Goal: Obtain resource: Obtain resource

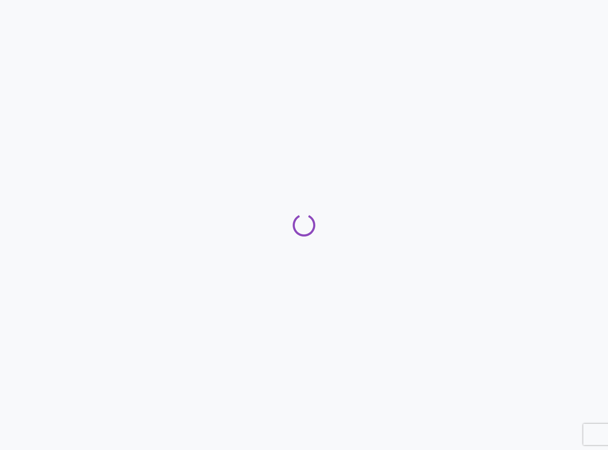
click at [280, 31] on div at bounding box center [304, 225] width 608 height 450
select select "2025"
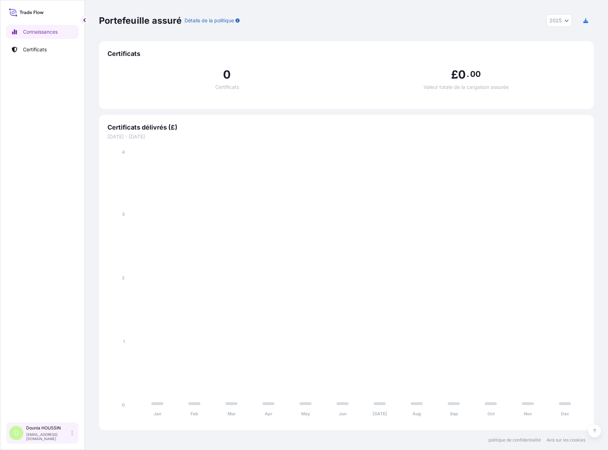
click at [48, 428] on font "HOUSSIN" at bounding box center [50, 427] width 19 height 5
click at [21, 281] on div "Connaissances Certificats" at bounding box center [42, 219] width 73 height 403
click at [50, 48] on link "Certificats" at bounding box center [42, 49] width 73 height 14
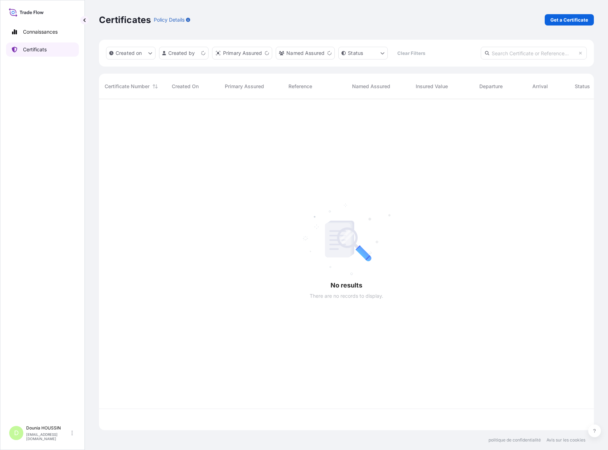
scroll to position [329, 490]
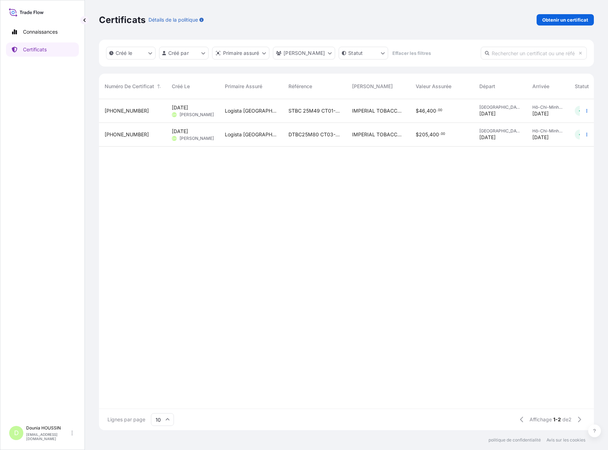
click at [155, 116] on div "[PHONE_NUMBER]" at bounding box center [132, 111] width 67 height 24
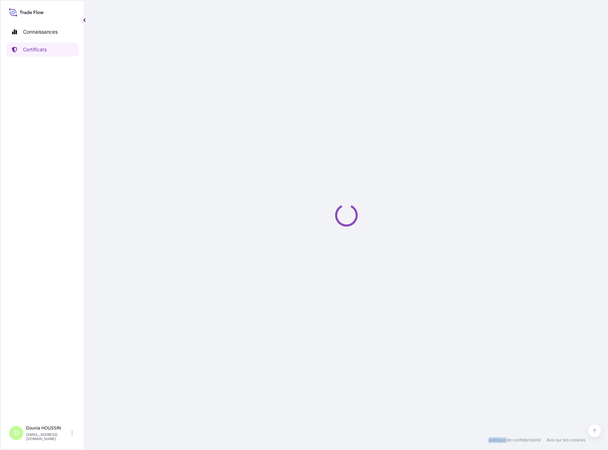
click at [155, 116] on div "Loading" at bounding box center [346, 215] width 495 height 430
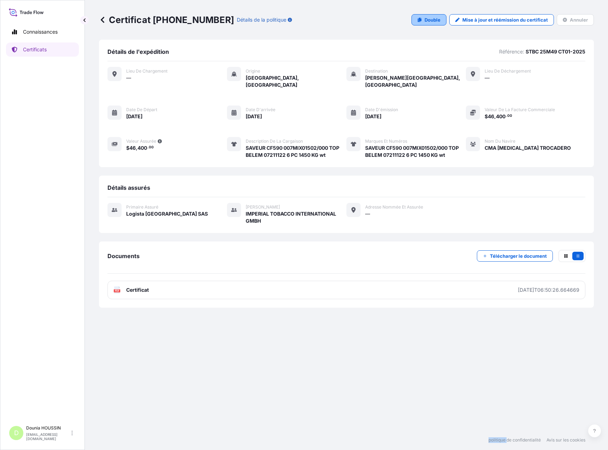
click at [436, 20] on font "Double" at bounding box center [433, 20] width 16 height 6
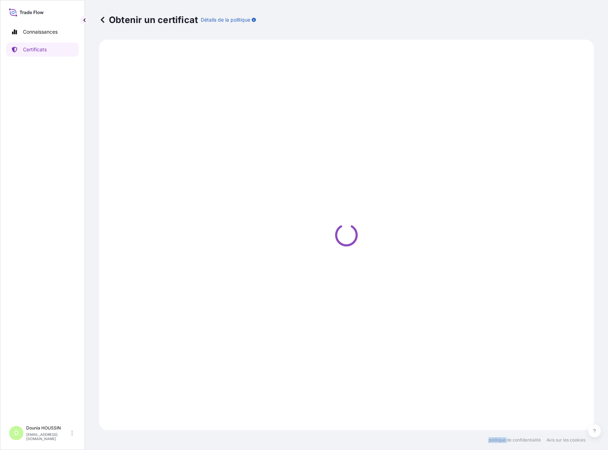
select select "Sea"
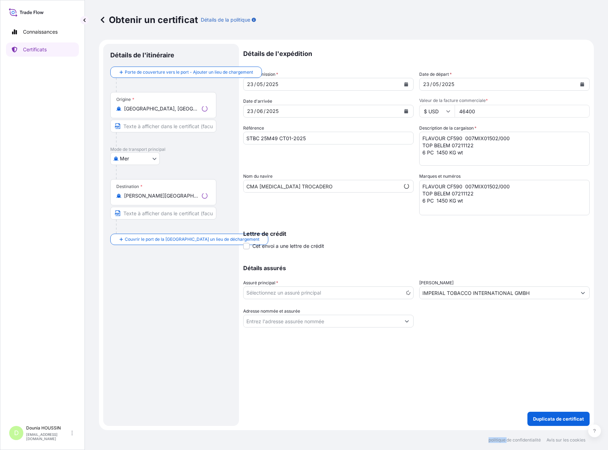
select select "31699"
click at [409, 85] on button "Calendrier" at bounding box center [406, 84] width 11 height 11
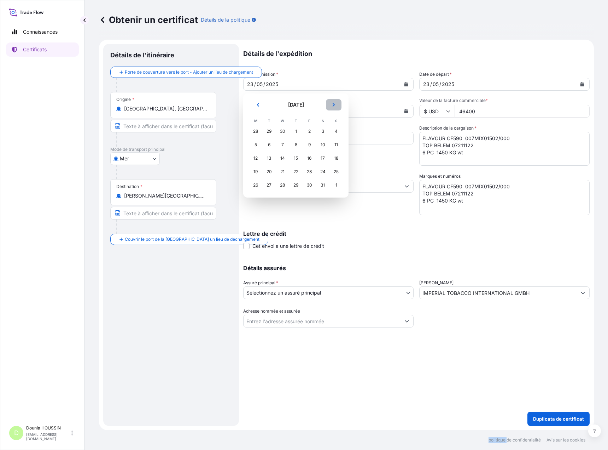
click at [335, 106] on icon "Suivant" at bounding box center [334, 105] width 4 height 4
click at [325, 174] on div "23" at bounding box center [323, 171] width 13 height 13
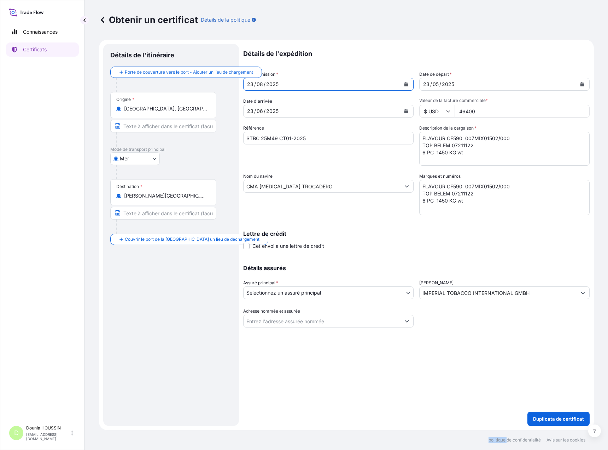
click at [406, 111] on icon "Calendrier" at bounding box center [407, 111] width 4 height 4
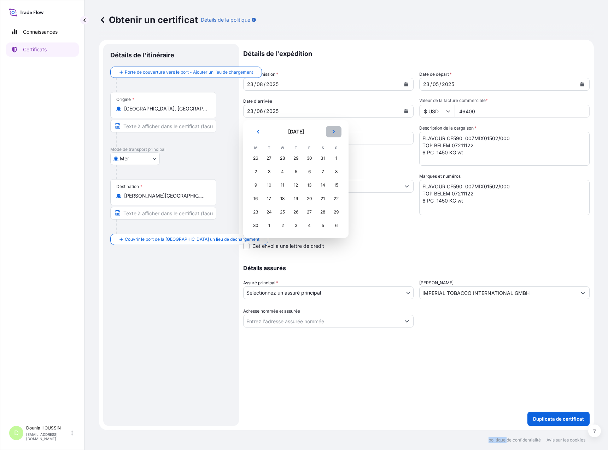
click at [330, 133] on button "Suivant" at bounding box center [334, 131] width 16 height 11
click at [333, 171] on div "12" at bounding box center [336, 171] width 13 height 13
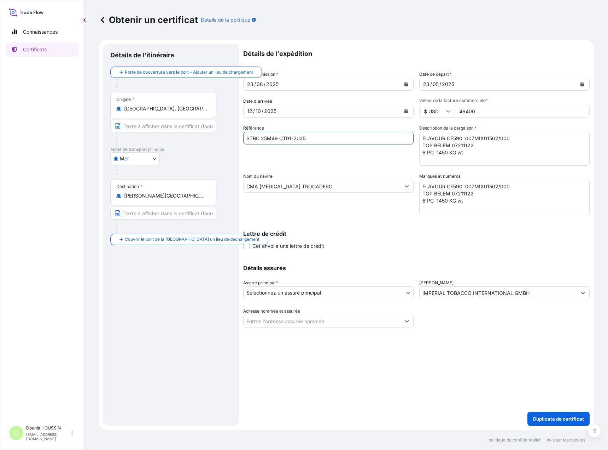
click at [250, 138] on input "STBC 25M49 CT01-2025" at bounding box center [328, 138] width 170 height 13
click at [278, 139] on input "DTBC 25M49 CT01-2025" at bounding box center [328, 138] width 170 height 13
type input "DTBC 25M145 CT04A-2025"
click at [310, 91] on div "Détails de l'expédition Date d'émission * [DATE] Date de départ * [DATE] Date d…" at bounding box center [416, 185] width 347 height 283
click at [438, 87] on font "05" at bounding box center [436, 84] width 6 height 6
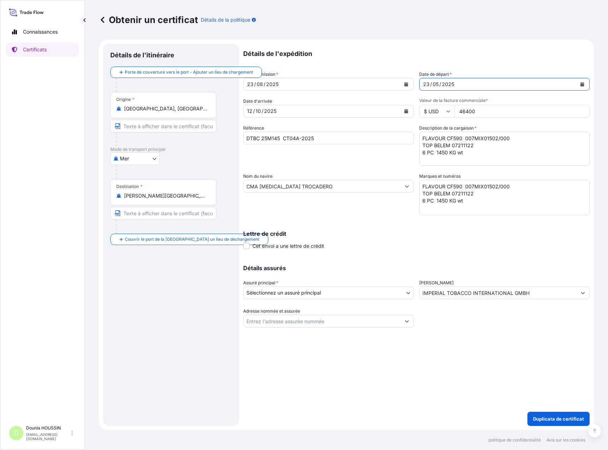
click at [438, 87] on font "05" at bounding box center [436, 84] width 6 height 6
click at [432, 84] on div "05" at bounding box center [435, 84] width 7 height 8
click at [582, 83] on icon "Calendrier" at bounding box center [582, 84] width 4 height 4
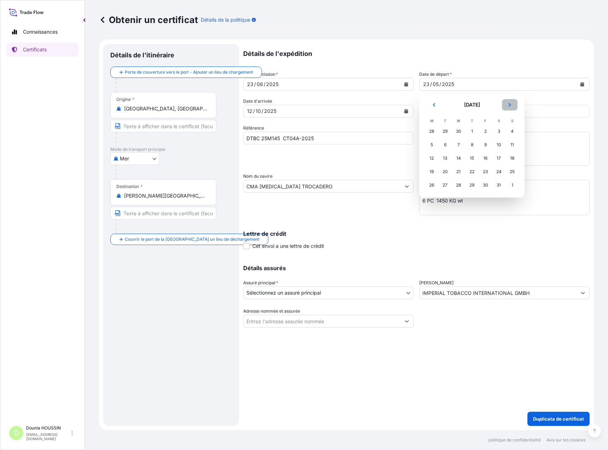
click at [511, 105] on icon "Suivant" at bounding box center [510, 105] width 4 height 4
click at [432, 104] on button "Précédent" at bounding box center [435, 104] width 16 height 11
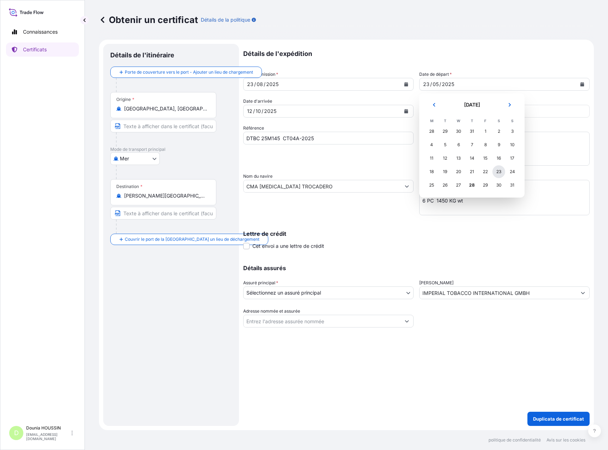
click at [504, 170] on div "23" at bounding box center [499, 171] width 13 height 13
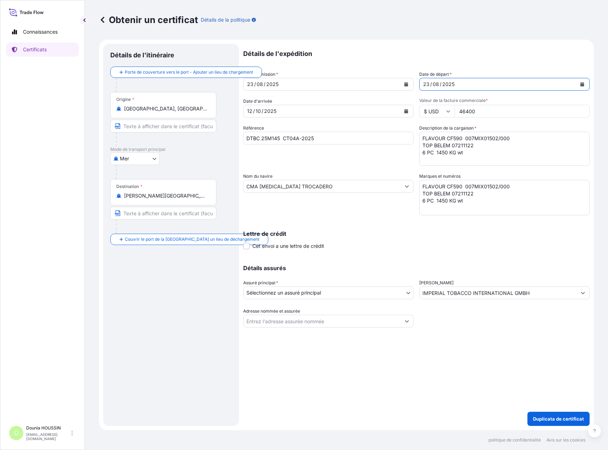
click at [254, 85] on font "/" at bounding box center [255, 84] width 2 height 6
click at [405, 83] on icon "Calendrier" at bounding box center [406, 84] width 4 height 4
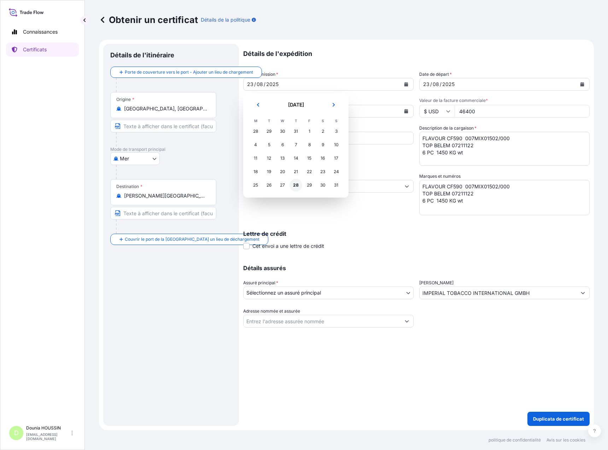
click at [295, 187] on font "28" at bounding box center [296, 184] width 6 height 5
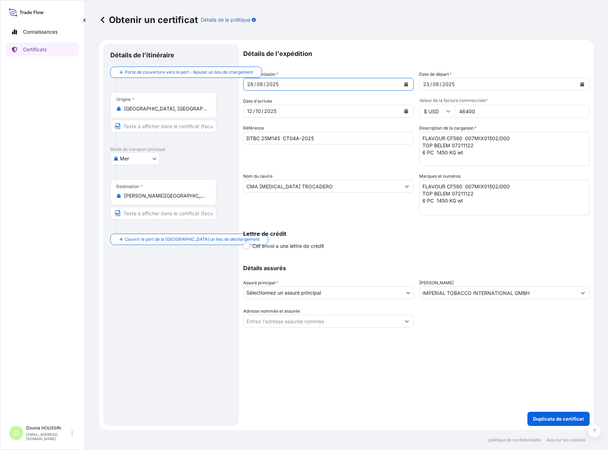
click at [493, 114] on input "46400" at bounding box center [522, 111] width 135 height 13
drag, startPoint x: 493, startPoint y: 114, endPoint x: 441, endPoint y: 110, distance: 52.8
click at [441, 110] on div "$ USD 46400" at bounding box center [505, 111] width 170 height 13
type input "1046400"
click at [552, 131] on div "Description de la cargaison * FLAVOUR CF590 007MIX01502/000 TOP BELEM 07211122 …" at bounding box center [505, 145] width 170 height 41
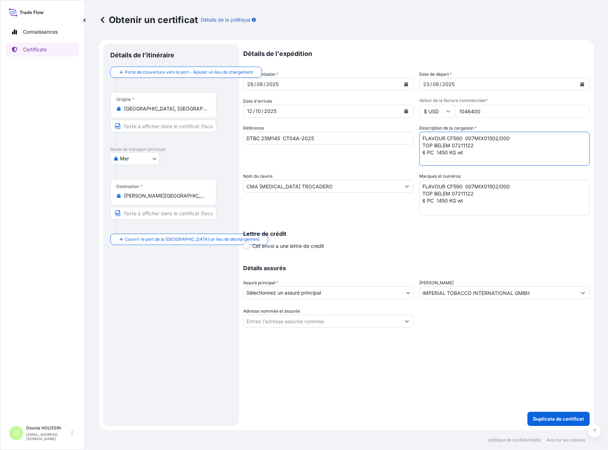
drag, startPoint x: 513, startPoint y: 140, endPoint x: 422, endPoint y: 139, distance: 91.6
click at [422, 139] on textarea "FLAVOUR CF590 007MIX01502/000 TOP BELEM 07211122 6 PC 1450 KG wt" at bounding box center [505, 149] width 170 height 34
drag, startPoint x: 487, startPoint y: 145, endPoint x: 401, endPoint y: 144, distance: 85.3
click at [401, 144] on div "Détails de l'expédition Date d'émission * [DATE] Date de départ * [DATE] Date d…" at bounding box center [416, 185] width 347 height 283
type textarea "6 PC 1450 KG wt"
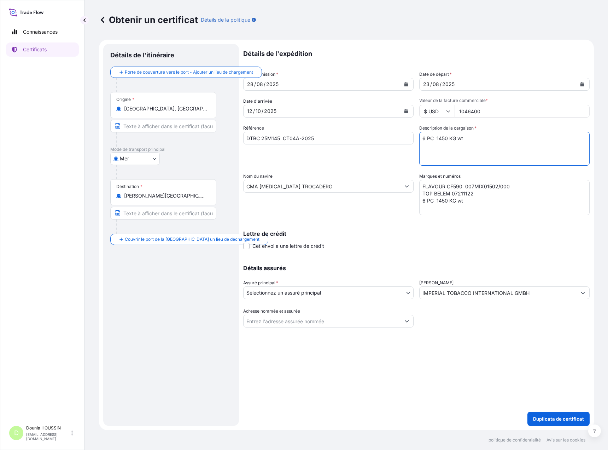
click at [480, 152] on textarea "FLAVOUR CF590 007MIX01502/000 TOP BELEM 07211122 6 PC 1450 KG wt" at bounding box center [505, 149] width 170 height 34
click at [456, 140] on textarea "FLAVOUR CF590 007MIX01502/000 TOP BELEM 07211122 6 PC 1450 KG wt" at bounding box center [505, 149] width 170 height 34
drag, startPoint x: 468, startPoint y: 154, endPoint x: 389, endPoint y: 146, distance: 79.3
click at [389, 146] on div "Détails de l'expédition Date d'émission * [DATE] Date de départ * [DATE] Date d…" at bounding box center [416, 185] width 347 height 283
click at [439, 129] on font "Description de la cargaison" at bounding box center [447, 127] width 54 height 5
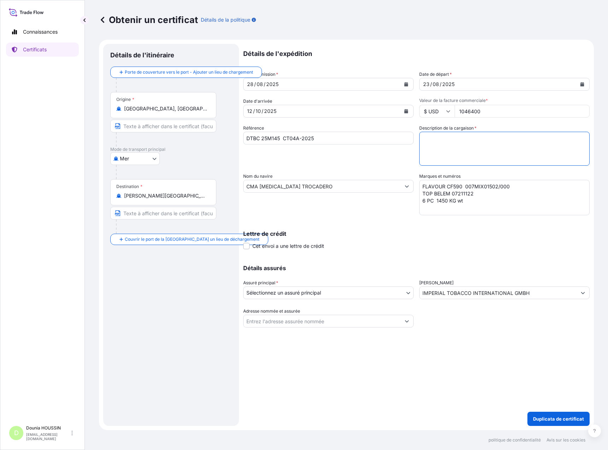
click at [439, 132] on textarea "FLAVOUR CF590 007MIX01502/000 TOP BELEM 07211122 6 PC 1450 KG wt" at bounding box center [505, 149] width 170 height 34
click at [506, 139] on textarea "FLAVOUR CF590 007MIX01502/000 TOP BELEM 07211122 6 PC 1450 KG wt" at bounding box center [505, 149] width 170 height 34
click at [535, 139] on textarea "FLAVOUR CF590 007MIX01502/000 TOP BELEM 07211122 6 PC 1450 KG wt" at bounding box center [505, 149] width 170 height 34
click at [560, 139] on textarea "FLAVOUR CF590 007MIX01502/000 TOP BELEM 07211122 6 PC 1450 KG wt" at bounding box center [505, 149] width 170 height 34
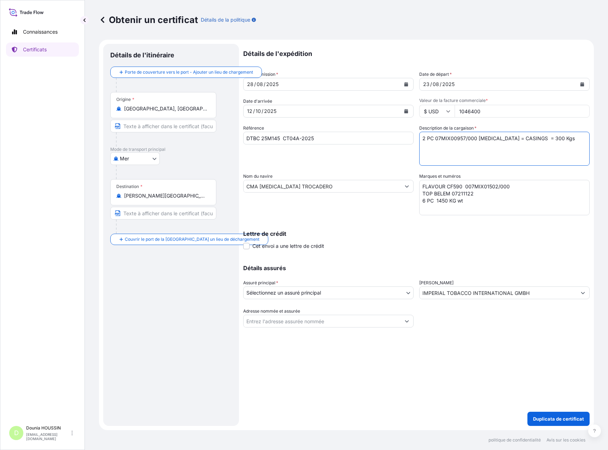
click at [560, 139] on textarea "FLAVOUR CF590 007MIX01502/000 TOP BELEM 07211122 6 PC 1450 KG wt" at bounding box center [505, 149] width 170 height 34
click at [424, 146] on textarea "FLAVOUR CF590 007MIX01502/000 TOP BELEM 07211122 6 PC 1450 KG wt" at bounding box center [505, 149] width 170 height 34
click at [451, 144] on textarea "FLAVOUR CF590 007MIX01502/000 TOP BELEM 07211122 6 PC 1450 KG wt" at bounding box center [505, 149] width 170 height 34
click at [576, 148] on textarea "FLAVOUR CF590 007MIX01502/000 TOP BELEM 07211122 6 PC 1450 KG wt" at bounding box center [505, 149] width 170 height 34
click at [467, 145] on textarea "FLAVOUR CF590 007MIX01502/000 TOP BELEM 07211122 6 PC 1450 KG wt" at bounding box center [505, 149] width 170 height 34
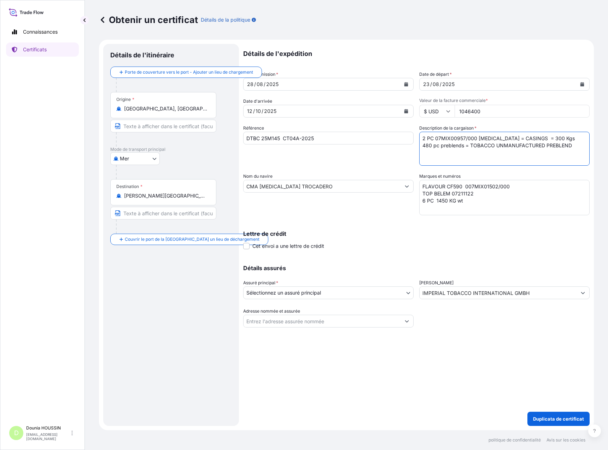
click at [440, 145] on textarea "FLAVOUR CF590 007MIX01502/000 TOP BELEM 07211122 6 PC 1450 KG wt" at bounding box center [505, 149] width 170 height 34
click at [578, 144] on textarea "FLAVOUR CF590 007MIX01502/000 TOP BELEM 07211122 6 PC 1450 KG wt" at bounding box center [505, 149] width 170 height 34
click at [423, 137] on textarea "FLAVOUR CF590 007MIX01502/000 TOP BELEM 07211122 6 PC 1450 KG wt" at bounding box center [505, 149] width 170 height 34
click at [422, 148] on textarea "FLAVOUR CF590 007MIX01502/000 TOP BELEM 07211122 6 PC 1450 KG wt" at bounding box center [505, 149] width 170 height 34
drag, startPoint x: 458, startPoint y: 156, endPoint x: 407, endPoint y: 135, distance: 55.5
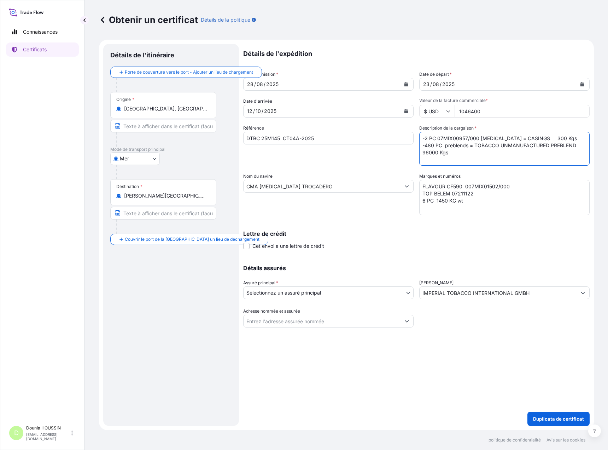
click at [407, 135] on div "Détails de l'expédition Date d'émission * [DATE] Date de départ * [DATE] Date d…" at bounding box center [416, 185] width 347 height 283
type textarea "-2 PC 07MIX00957/000 [MEDICAL_DATA] = CASINGS = 300 Kgs -480 PC preblends = TOB…"
drag, startPoint x: 472, startPoint y: 202, endPoint x: 413, endPoint y: 180, distance: 62.8
click at [413, 180] on div "Détails de l'expédition Date d'émission * [DATE] Date de départ * [DATE] Date d…" at bounding box center [416, 185] width 347 height 283
paste textarea "-2 PC 07MIX00957/000 [MEDICAL_DATA] = CASINGS = 300 Kgs -480 PC preblends = TOB…"
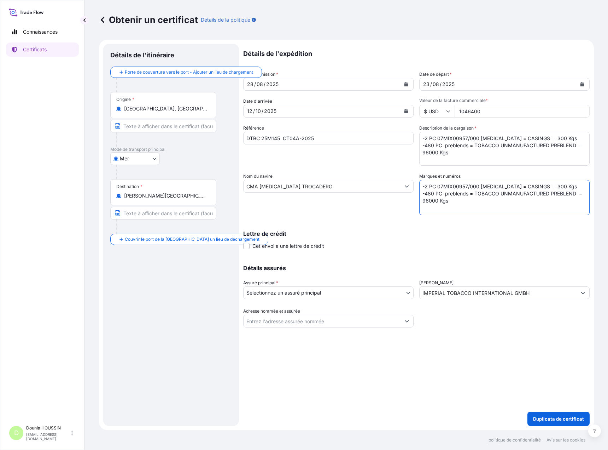
type textarea "-2 PC 07MIX00957/000 [MEDICAL_DATA] = CASINGS = 300 Kgs -480 PC preblends = TOB…"
click at [364, 293] on body "Connaissances Certificats D [PERSON_NAME] [EMAIL_ADDRESS][DOMAIN_NAME] Obtenir …" at bounding box center [304, 225] width 608 height 450
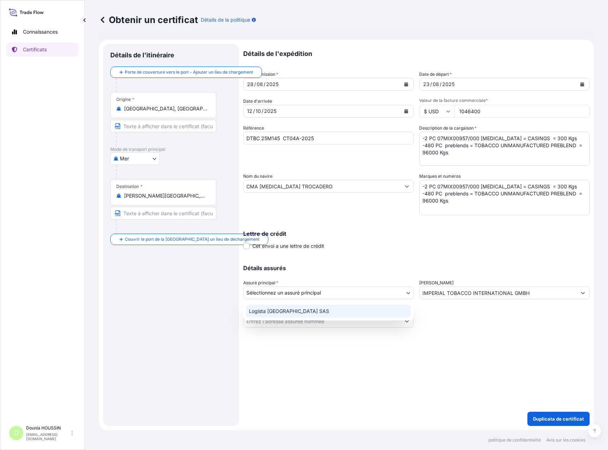
click at [364, 310] on div "Logista [GEOGRAPHIC_DATA] SAS" at bounding box center [328, 311] width 165 height 13
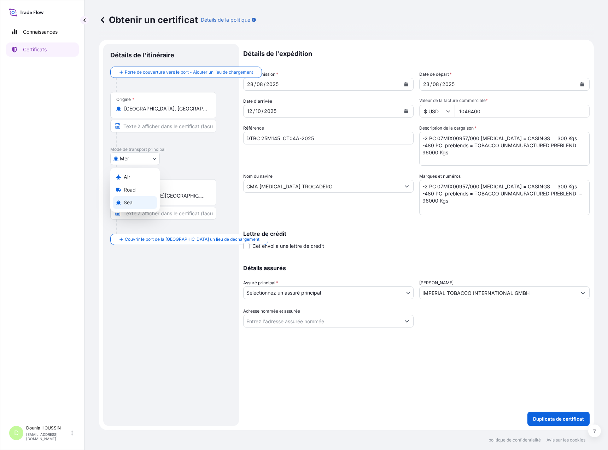
click at [155, 159] on body "Connaissances Certificats D [PERSON_NAME] [EMAIL_ADDRESS][DOMAIN_NAME] Obtenir …" at bounding box center [304, 225] width 608 height 450
click at [146, 202] on div "Mer" at bounding box center [135, 202] width 44 height 13
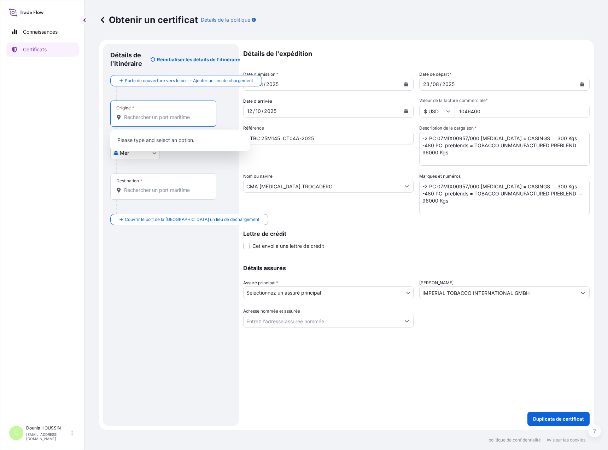
click at [161, 120] on input "Origine *" at bounding box center [165, 117] width 83 height 7
type input "f"
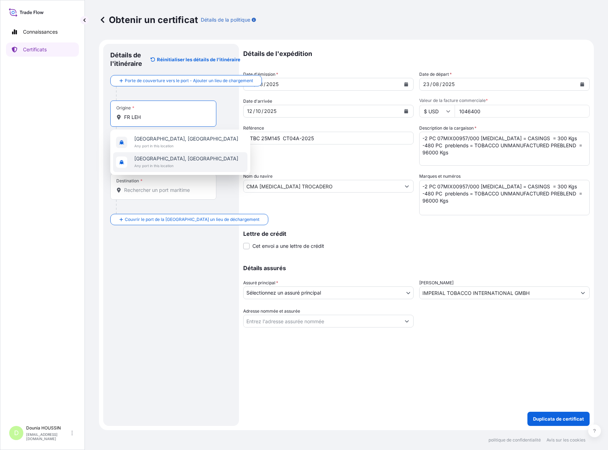
click at [156, 158] on span "[GEOGRAPHIC_DATA], [GEOGRAPHIC_DATA]" at bounding box center [186, 158] width 104 height 7
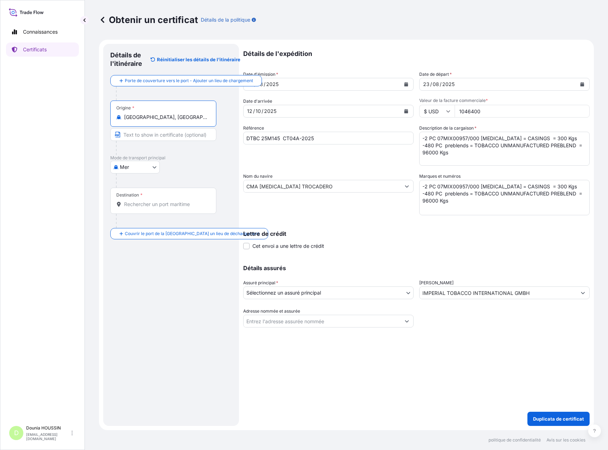
type input "[GEOGRAPHIC_DATA], [GEOGRAPHIC_DATA]"
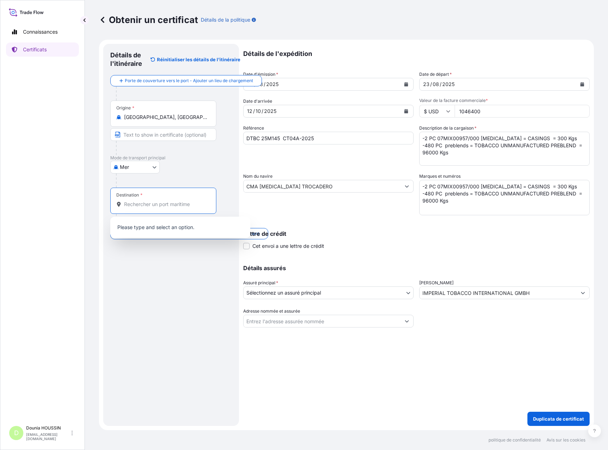
click at [163, 203] on input "Destination *" at bounding box center [165, 204] width 83 height 7
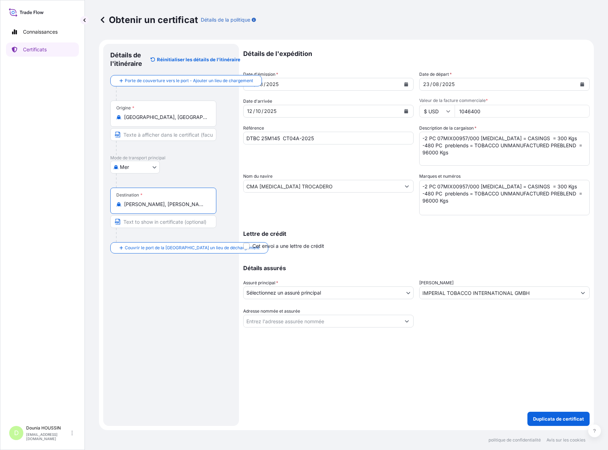
type input "[PERSON_NAME], [PERSON_NAME][GEOGRAPHIC_DATA], [GEOGRAPHIC_DATA]"
drag, startPoint x: 519, startPoint y: 400, endPoint x: 512, endPoint y: 392, distance: 11.3
click at [519, 400] on div "Détails de l'expédition Date d'émission * [DATE] Date de départ * [DATE] Date d…" at bounding box center [416, 235] width 347 height 382
click at [328, 374] on div "Détails de l'expédition Date d'émission * [DATE] Date de départ * [DATE] Date d…" at bounding box center [416, 235] width 347 height 382
click at [367, 383] on div "Détails de l'expédition Date d'émission * [DATE] Date de départ * [DATE] Date d…" at bounding box center [416, 235] width 347 height 382
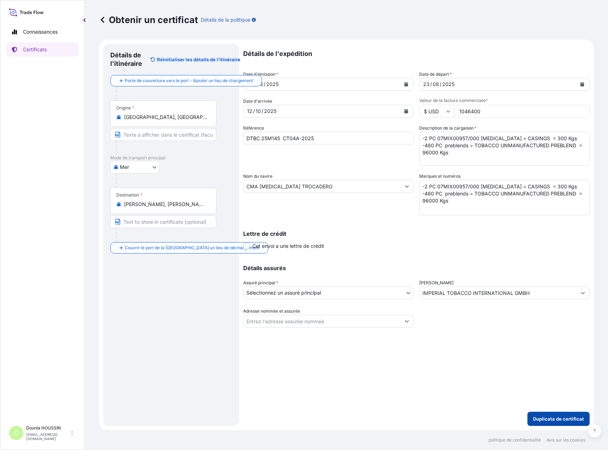
click at [538, 414] on button "Duplicata de certificat" at bounding box center [559, 418] width 62 height 14
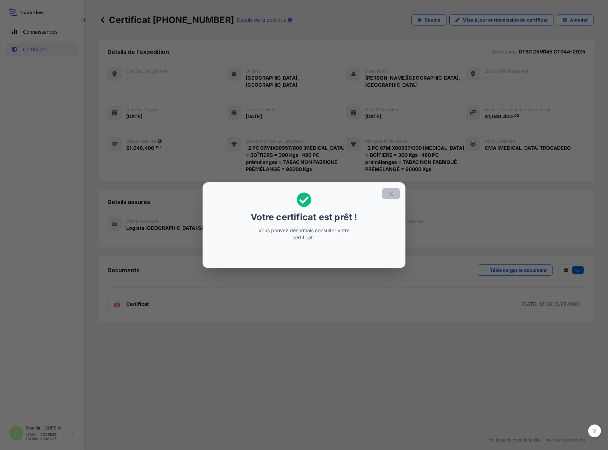
click at [388, 189] on button "button" at bounding box center [391, 193] width 18 height 11
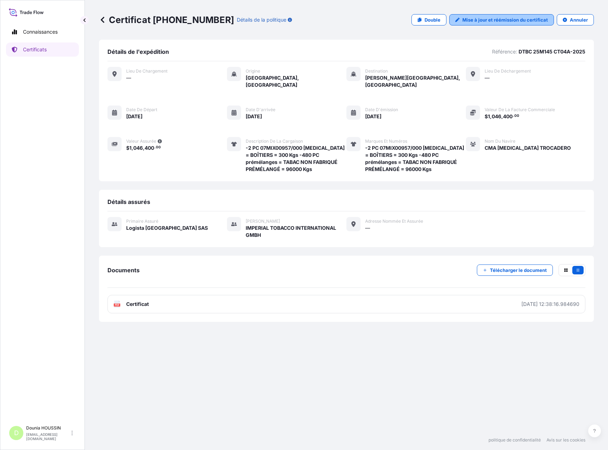
click at [467, 19] on font "Mise à jour et réémission du certificat" at bounding box center [506, 20] width 86 height 6
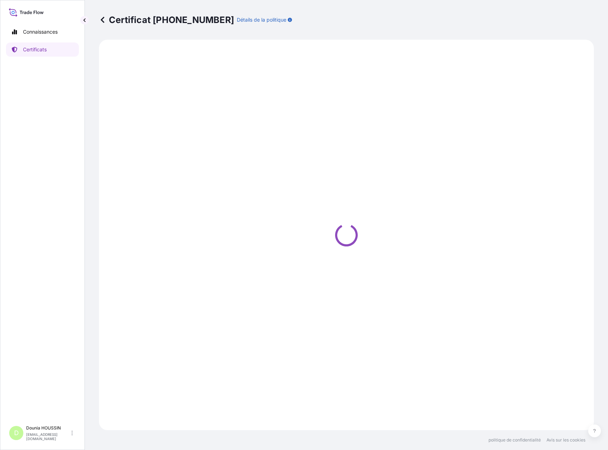
select select "Sea"
select select "Road / [GEOGRAPHIC_DATA]"
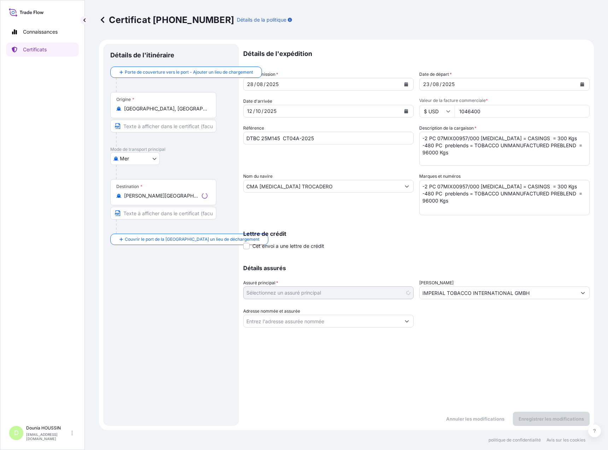
select select "31699"
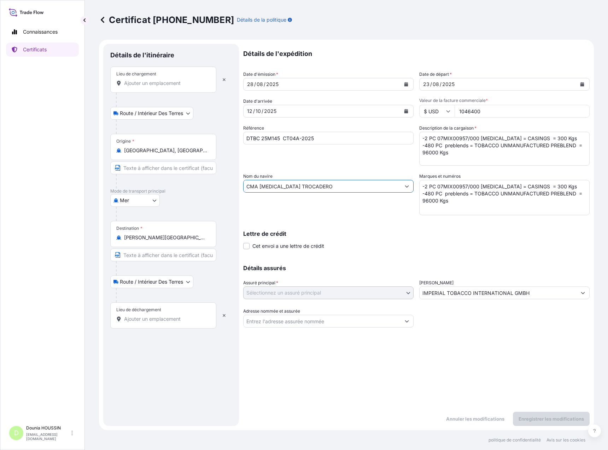
click at [325, 185] on input "CMA [MEDICAL_DATA] TROCADERO" at bounding box center [322, 186] width 157 height 13
drag, startPoint x: 317, startPoint y: 184, endPoint x: 170, endPoint y: 179, distance: 146.5
click at [170, 179] on form "Détails de l'itinéraire Lieu de chargement Route / Intérieur des terres Route /…" at bounding box center [346, 235] width 495 height 390
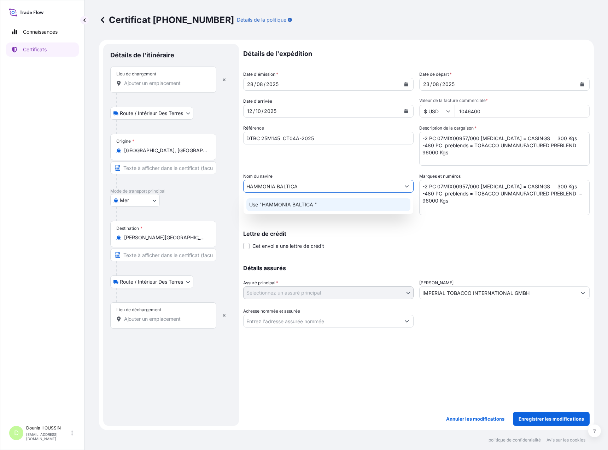
click at [322, 209] on div "Use "HAMMONIA BALTICA "" at bounding box center [329, 204] width 164 height 13
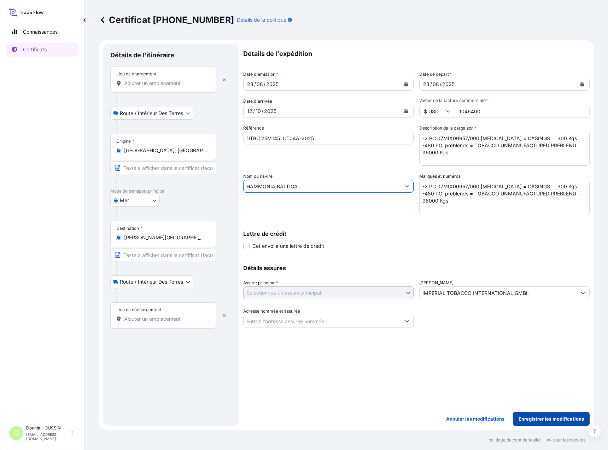
type input "HAMMONIA BALTICA"
click at [555, 418] on font "Enregistrer les modifications" at bounding box center [551, 419] width 65 height 6
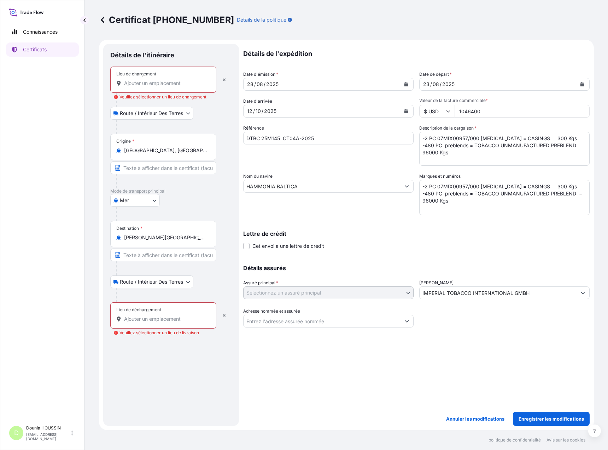
click at [150, 85] on input "Lieu de chargement [PERSON_NAME] sélectionner un lieu de chargement" at bounding box center [165, 83] width 83 height 7
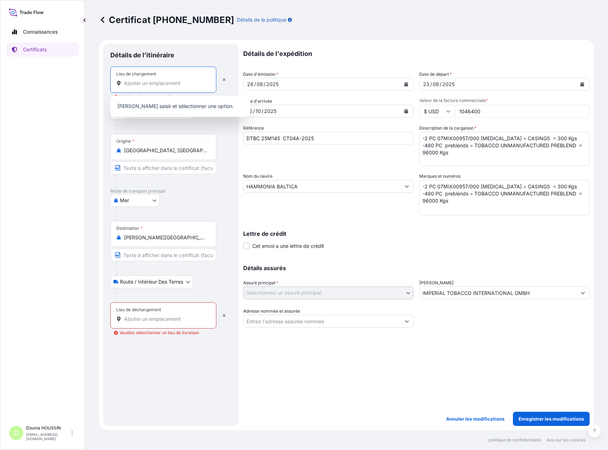
type input "D"
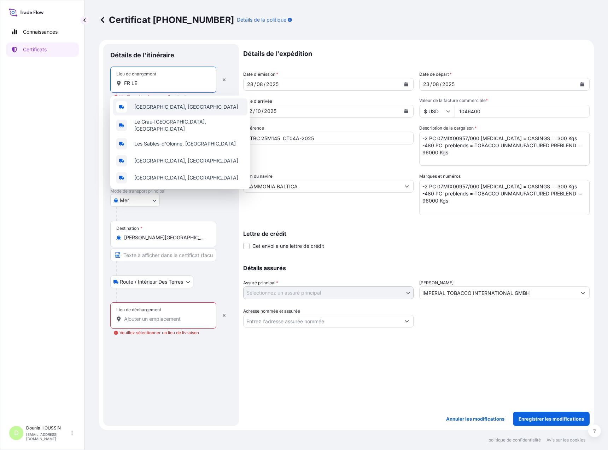
click at [145, 103] on div "[GEOGRAPHIC_DATA], [GEOGRAPHIC_DATA]" at bounding box center [180, 106] width 134 height 17
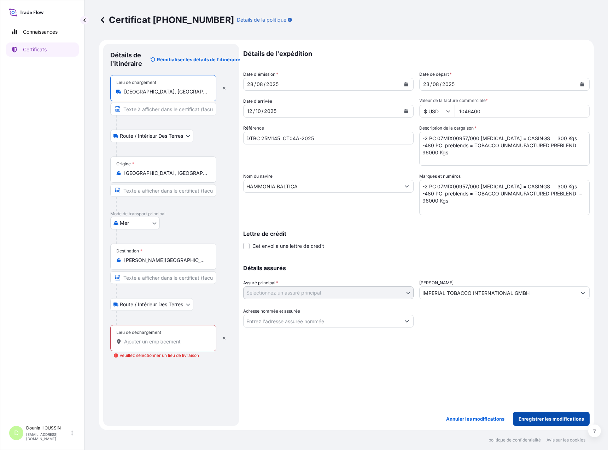
type input "[GEOGRAPHIC_DATA], [GEOGRAPHIC_DATA]"
click at [549, 422] on p "Enregistrer les modifications" at bounding box center [551, 418] width 65 height 7
click at [174, 336] on div "Lieu de déchargement" at bounding box center [163, 338] width 106 height 26
click at [174, 338] on input "Lieu de déchargement Veuillez sélectionner un lieu de livraison" at bounding box center [165, 341] width 83 height 7
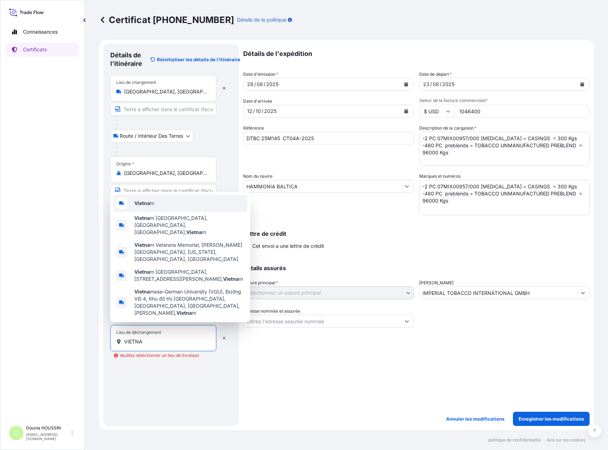
click at [164, 212] on div "Vietna m" at bounding box center [180, 203] width 134 height 17
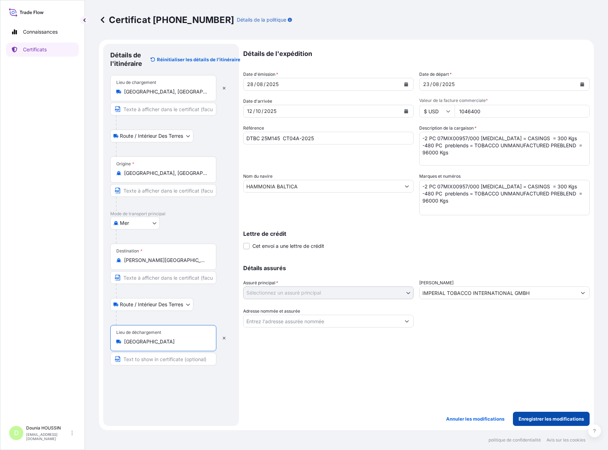
type input "[GEOGRAPHIC_DATA]"
click at [545, 419] on font "Enregistrer les modifications" at bounding box center [551, 419] width 65 height 6
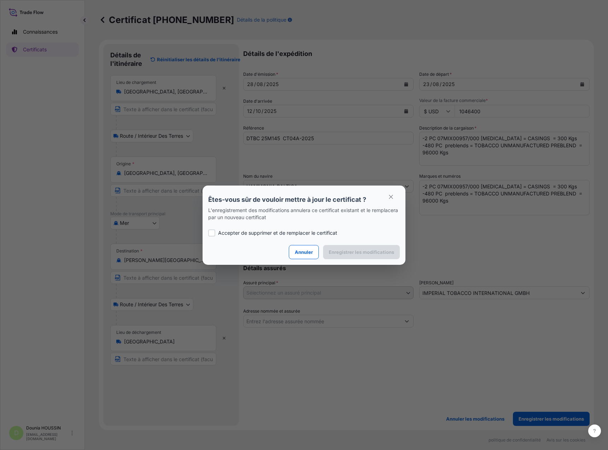
click at [215, 234] on div at bounding box center [211, 232] width 7 height 7
checkbox input "true"
click at [337, 255] on button "Enregistrer les modifications" at bounding box center [361, 252] width 77 height 14
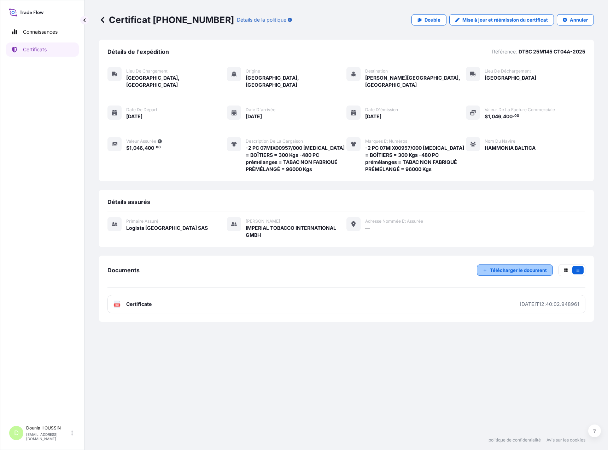
click at [505, 267] on font "Télécharger le document" at bounding box center [518, 270] width 57 height 6
click at [514, 267] on font "Télécharger le document" at bounding box center [518, 270] width 57 height 6
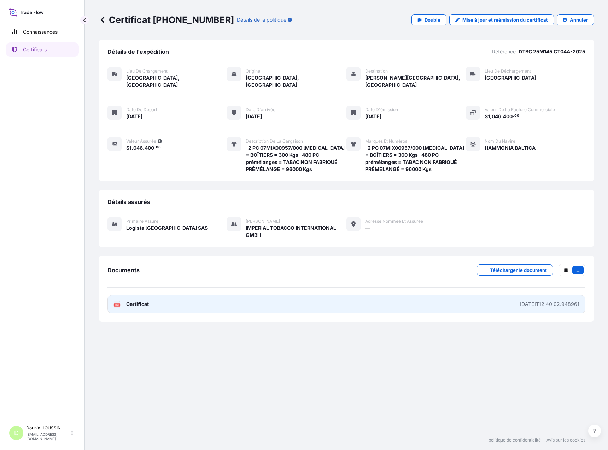
click at [134, 301] on link "PDF Certificat [DATE]T12:40:02.948961" at bounding box center [347, 304] width 478 height 18
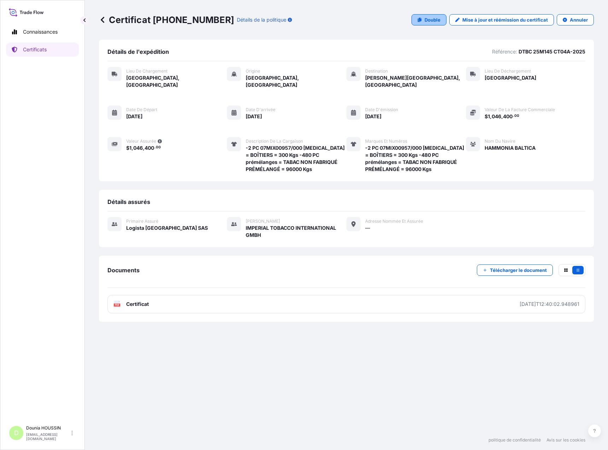
click at [430, 17] on font "Double" at bounding box center [433, 20] width 16 height 6
select select "Road / [GEOGRAPHIC_DATA]"
select select "Sea"
select select "Road / [GEOGRAPHIC_DATA]"
select select "31699"
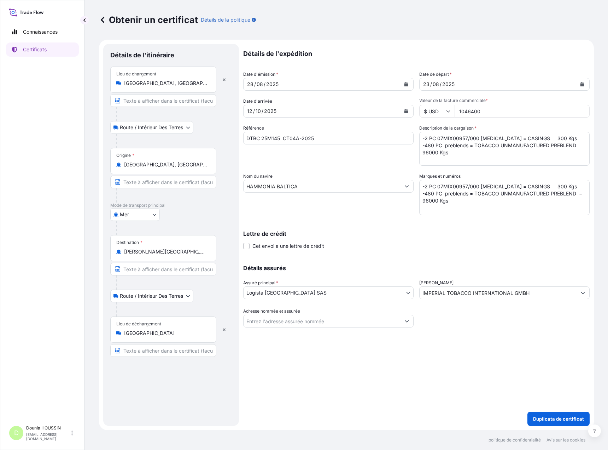
click at [584, 85] on icon "Calendrier" at bounding box center [583, 84] width 4 height 4
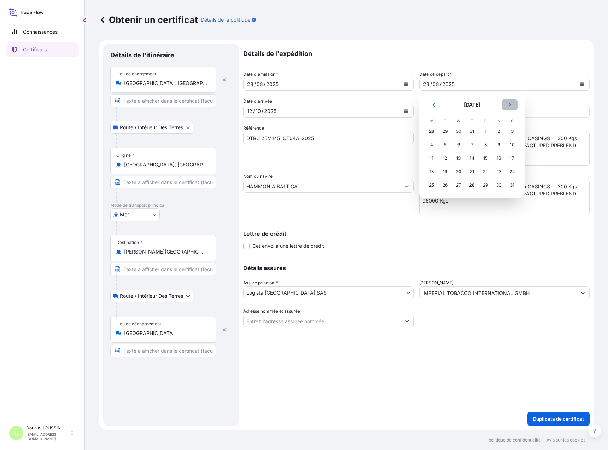
click at [512, 102] on button "Suivant" at bounding box center [510, 104] width 16 height 11
click at [489, 134] on div "5" at bounding box center [485, 131] width 13 height 13
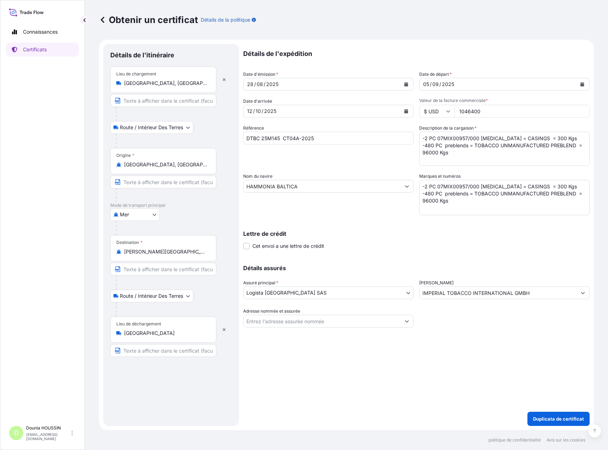
drag, startPoint x: 500, startPoint y: 112, endPoint x: 440, endPoint y: 112, distance: 60.5
click at [440, 112] on div "$ USD 1046400" at bounding box center [505, 111] width 170 height 13
drag, startPoint x: 464, startPoint y: 109, endPoint x: 442, endPoint y: 106, distance: 22.8
click at [442, 106] on div "$ USD 107200" at bounding box center [505, 111] width 170 height 13
type input "1027200"
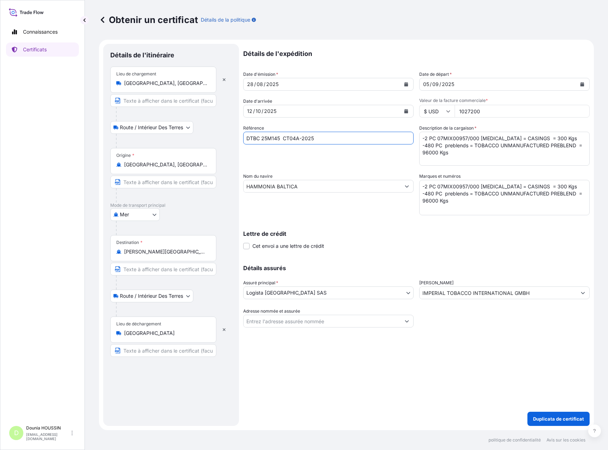
click at [342, 141] on input "DTBC 25M145 CT04A-2025" at bounding box center [328, 138] width 170 height 13
click at [279, 139] on input "DTBC 25M145 CT04A-2025" at bounding box center [328, 138] width 170 height 13
click at [300, 140] on input "DTBC 25M147 CT04A-2025" at bounding box center [328, 138] width 170 height 13
type input "DTBC 25M147 CT04B-2025"
click at [470, 156] on textarea "-2 PC 07MIX00957/000 [MEDICAL_DATA] = CASINGS = 300 Kgs -480 PC preblends = TOB…" at bounding box center [505, 149] width 170 height 34
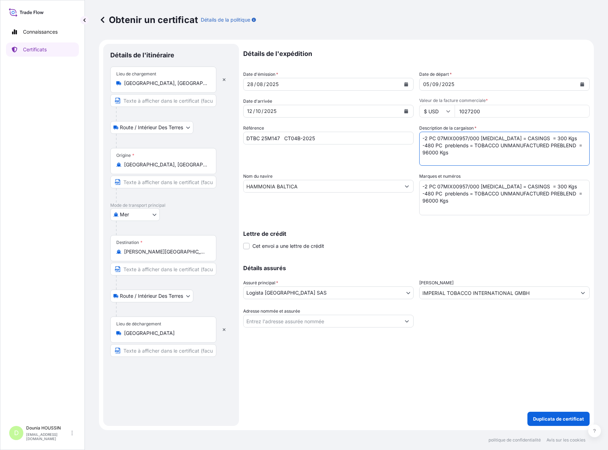
drag, startPoint x: 564, startPoint y: 140, endPoint x: 421, endPoint y: 138, distance: 142.9
click at [421, 138] on textarea "-2 PC 07MIX00957/000 [MEDICAL_DATA] = CASINGS = 300 Kgs -480 PC preblends = TOB…" at bounding box center [505, 149] width 170 height 34
click at [421, 144] on textarea "-2 PC 07MIX00957/000 [MEDICAL_DATA] = CASINGS = 300 Kgs -480 PC preblends = TOB…" at bounding box center [505, 149] width 170 height 34
drag, startPoint x: 457, startPoint y: 152, endPoint x: 398, endPoint y: 134, distance: 61.8
click at [398, 134] on div "Détails de l'expédition Date d'émission * [DATE] Date de départ * [DATE] Date d…" at bounding box center [416, 185] width 347 height 283
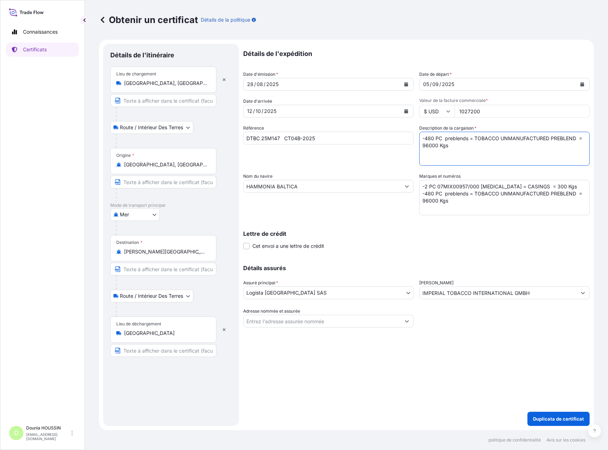
type textarea "-480 PC preblends = TOBACCO UNMANUFACTURED PREBLEND = 96000 Kgs"
drag, startPoint x: 452, startPoint y: 201, endPoint x: 401, endPoint y: 181, distance: 54.7
click at [401, 181] on div "Détails de l'expédition Date d'émission * [DATE] Date de départ * [DATE] Date d…" at bounding box center [416, 185] width 347 height 283
paste textarea
type textarea "-480 PC preblends = TOBACCO UNMANUFACTURED PREBLEND = 96000 Kgs"
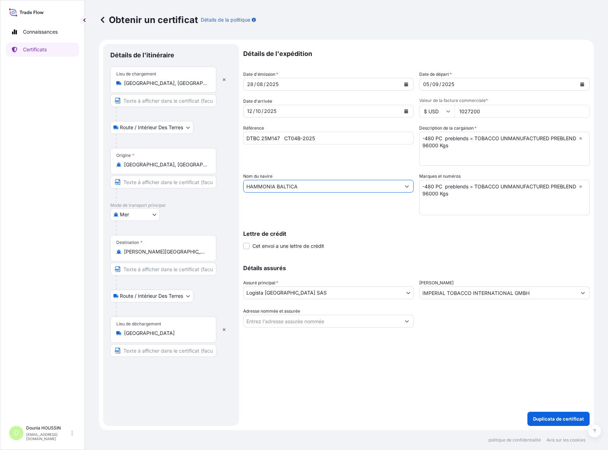
click at [323, 190] on input "HAMMONIA BALTICA" at bounding box center [322, 186] width 157 height 13
drag, startPoint x: 323, startPoint y: 190, endPoint x: 139, endPoint y: 172, distance: 185.6
click at [139, 172] on form "Détails de l'itinéraire Lieu de chargement [GEOGRAPHIC_DATA], [GEOGRAPHIC_DATA]…" at bounding box center [346, 235] width 495 height 390
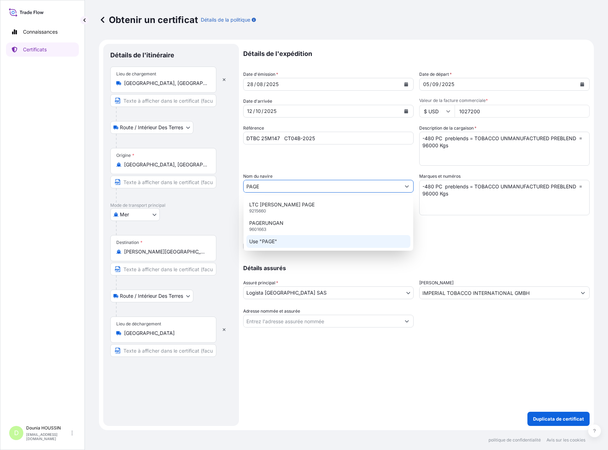
click at [289, 240] on div "Use "PAGE"" at bounding box center [329, 241] width 164 height 13
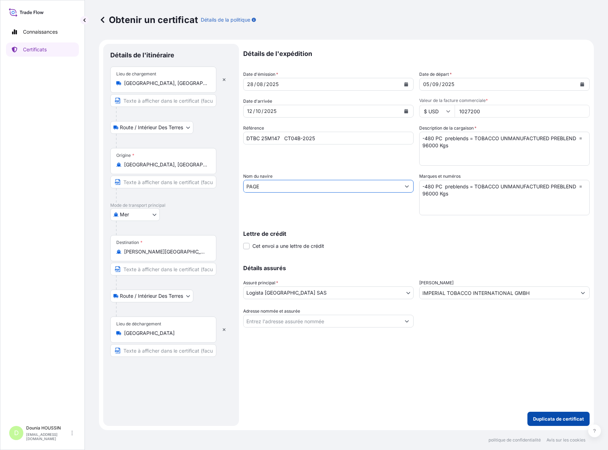
type input "PAGE"
click at [562, 423] on button "Duplicata de certificat" at bounding box center [559, 418] width 62 height 14
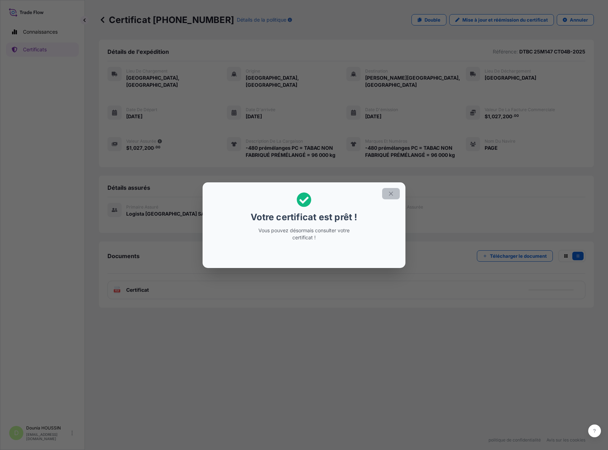
click at [390, 192] on icon "button" at bounding box center [391, 193] width 4 height 4
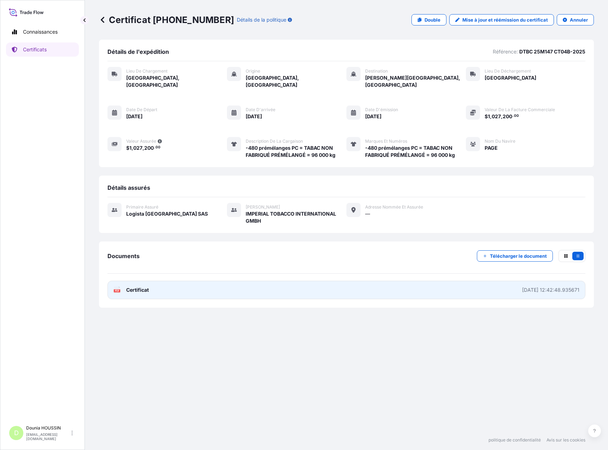
click at [173, 286] on link "PDF Certificat [DATE] 12:42:48.935671" at bounding box center [347, 290] width 478 height 18
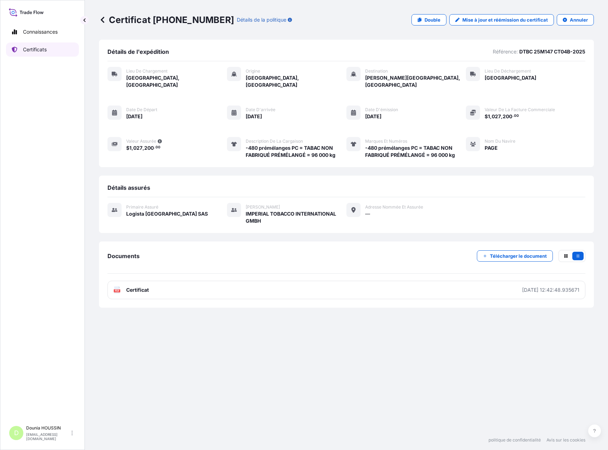
click at [31, 46] on link "Certificats" at bounding box center [42, 49] width 73 height 14
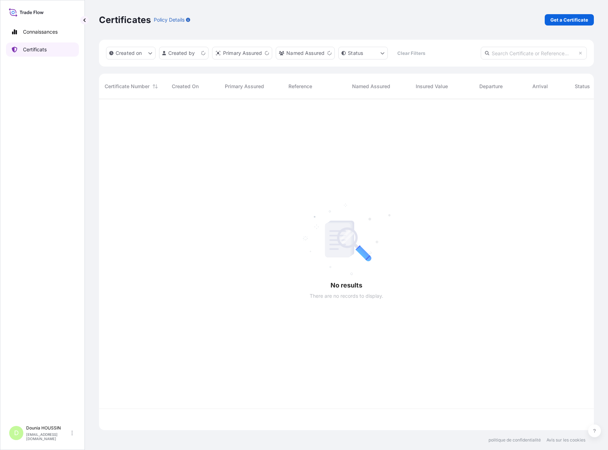
scroll to position [329, 490]
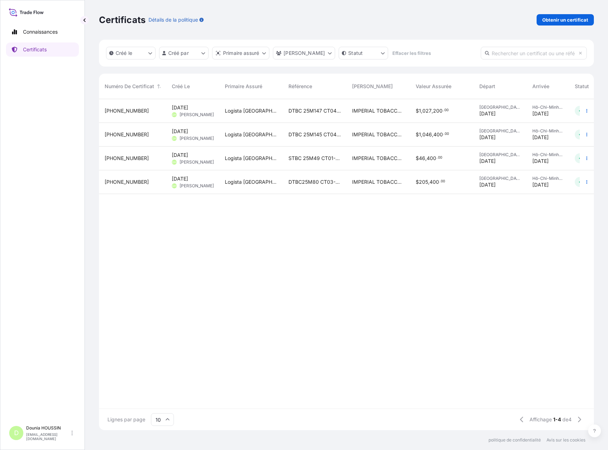
click at [536, 161] on font "[DATE]" at bounding box center [541, 161] width 16 height 6
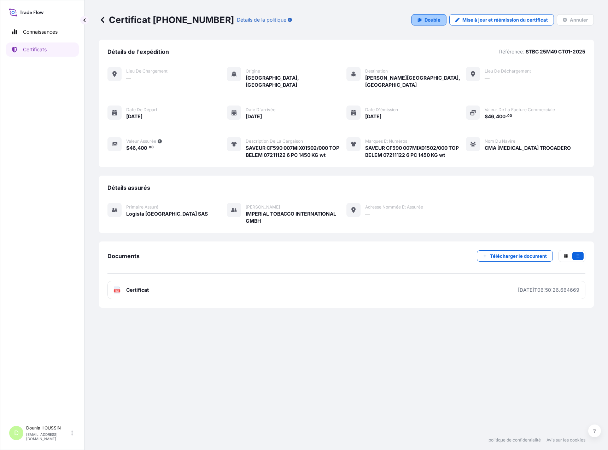
click at [426, 20] on font "Double" at bounding box center [433, 20] width 16 height 6
select select "Sea"
select select "31699"
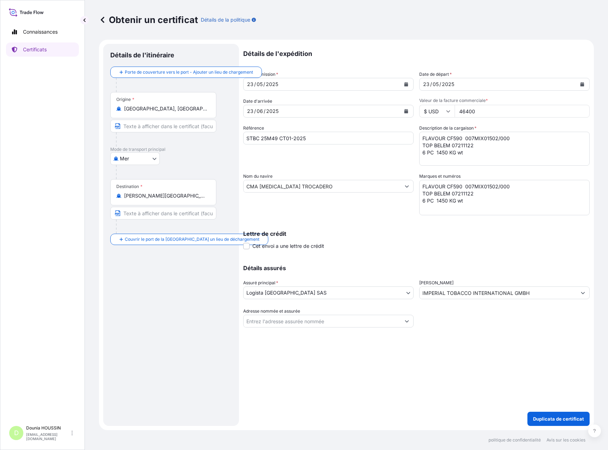
click at [283, 84] on div "[DATE]" at bounding box center [322, 84] width 157 height 13
click at [401, 84] on button "Calendrier" at bounding box center [406, 84] width 11 height 11
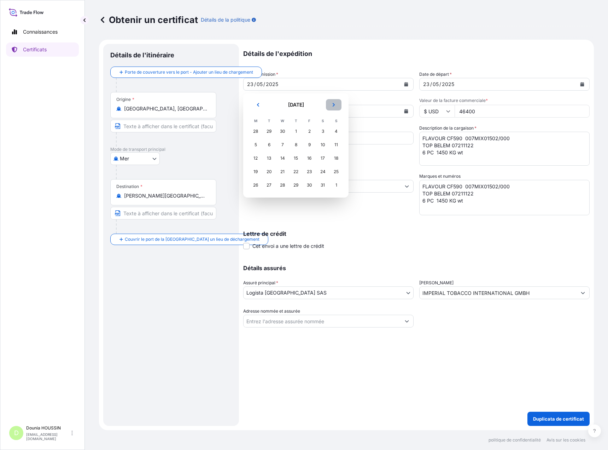
click at [336, 106] on button "Suivant" at bounding box center [334, 104] width 16 height 11
click at [300, 186] on div "28" at bounding box center [296, 185] width 13 height 13
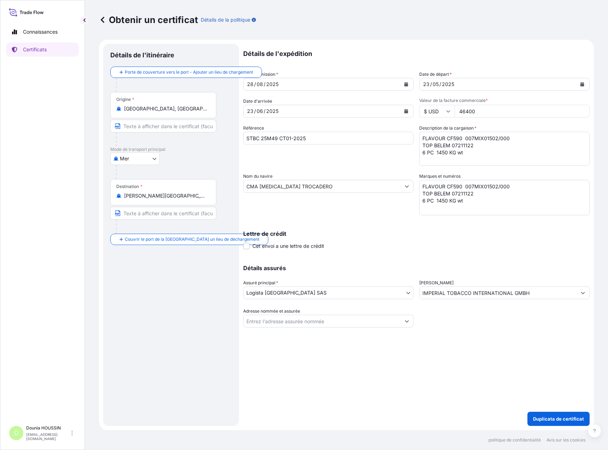
drag, startPoint x: 457, startPoint y: 108, endPoint x: 452, endPoint y: 108, distance: 5.0
click at [452, 108] on div "$ USD 46400" at bounding box center [505, 111] width 170 height 13
type input "56000"
click at [277, 134] on input "STBC 25M49 CT01-2025" at bounding box center [328, 138] width 170 height 13
click at [323, 136] on input "STBC 25M134 CT01-2025" at bounding box center [328, 138] width 170 height 13
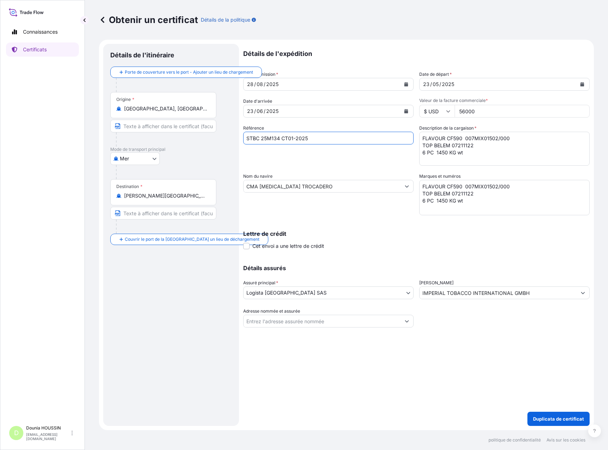
click at [294, 140] on input "STBC 25M134 CT01-2025" at bounding box center [328, 138] width 170 height 13
type input "STBC 25M134 CT02-2025"
drag, startPoint x: 516, startPoint y: 138, endPoint x: 414, endPoint y: 134, distance: 102.3
click at [414, 134] on div "Détails de l'expédition Date d'émission * [DATE] Date de départ * [DATE] Date d…" at bounding box center [416, 185] width 347 height 283
type textarea "TOP BELEM 07211122 6 PC 1450 KG wt"
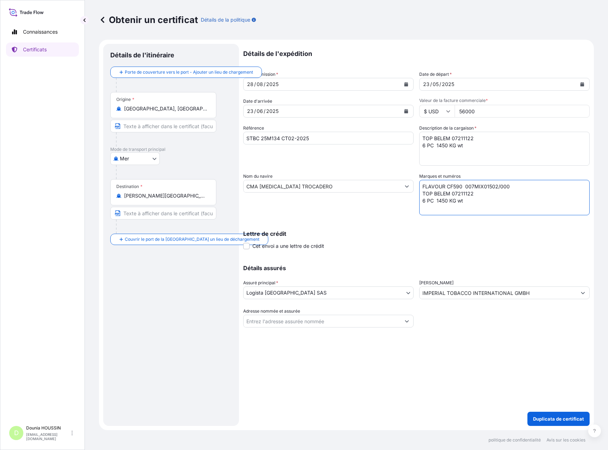
drag, startPoint x: 490, startPoint y: 203, endPoint x: 420, endPoint y: 185, distance: 72.4
click at [420, 185] on textarea "FLAVOUR CF590 007MIX01502/000 TOP BELEM 07211122 6 PC 1450 KG wt" at bounding box center [505, 197] width 170 height 35
click at [423, 146] on textarea "FLAVOUR CF590 007MIX01502/000 TOP BELEM 07211122 6 PC 1450 KG wt" at bounding box center [505, 149] width 170 height 34
drag, startPoint x: 473, startPoint y: 145, endPoint x: 417, endPoint y: 149, distance: 55.7
click at [417, 149] on div "Détails de l'expédition Date d'émission * [DATE] Date de départ * [DATE] Date d…" at bounding box center [416, 185] width 347 height 283
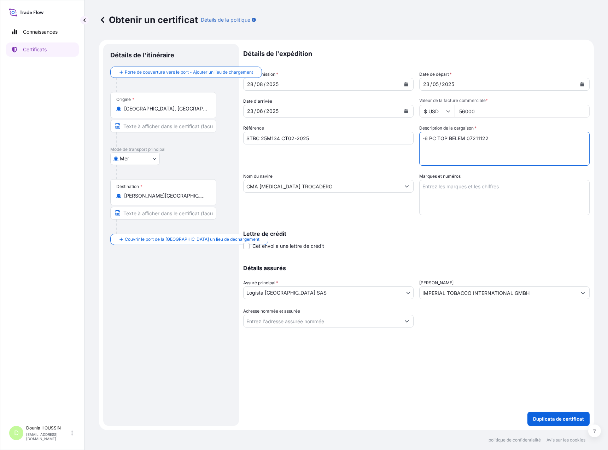
click at [498, 136] on textarea "FLAVOUR CF590 007MIX01502/000 TOP BELEM 07211122 6 PC 1450 KG wt" at bounding box center [505, 149] width 170 height 34
click at [505, 140] on textarea "FLAVOUR CF590 007MIX01502/000 TOP BELEM 07211122 6 PC 1450 KG wt" at bounding box center [505, 149] width 170 height 34
drag, startPoint x: 527, startPoint y: 140, endPoint x: 420, endPoint y: 138, distance: 106.8
click at [420, 138] on textarea "FLAVOUR CF590 007MIX01502/000 TOP BELEM 07211122 6 PC 1450 KG wt" at bounding box center [505, 149] width 170 height 34
click at [456, 155] on textarea "FLAVOUR CF590 007MIX01502/000 TOP BELEM 07211122 6 PC 1450 KG wt" at bounding box center [505, 149] width 170 height 34
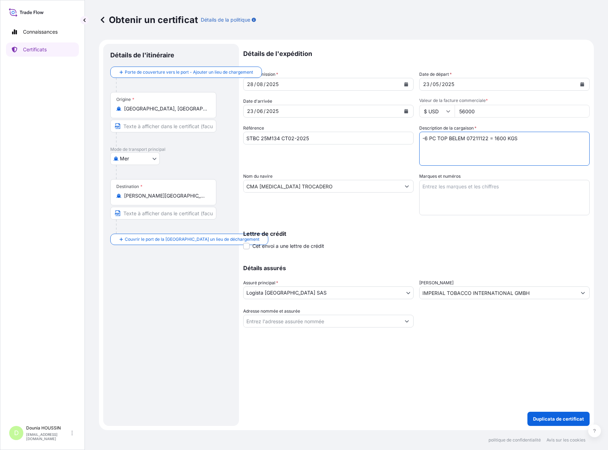
type textarea "-6 PC TOP BELEM 07211122 = 1600 KGS"
click at [427, 189] on textarea "FLAVOUR CF590 007MIX01502/000 TOP BELEM 07211122 6 PC 1450 KG wt" at bounding box center [505, 197] width 170 height 35
type textarea "PLASTICS DRUMS UN1197 EXTACTS FLAVOURING LIQUID CL * PGIII"
click at [316, 189] on input "CMA [MEDICAL_DATA] TROCADERO" at bounding box center [322, 186] width 157 height 13
drag, startPoint x: 315, startPoint y: 188, endPoint x: 225, endPoint y: 176, distance: 91.3
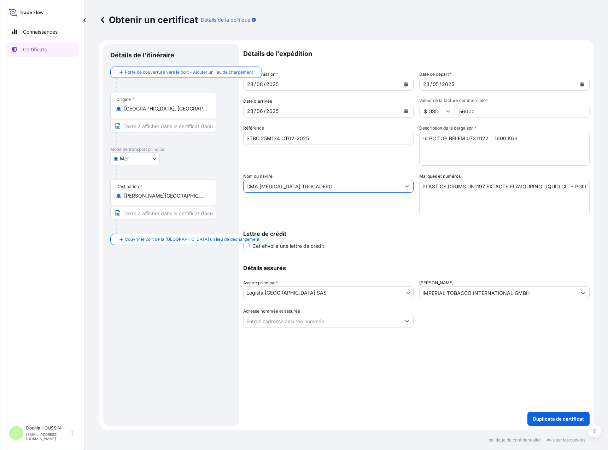
click at [225, 176] on form "Détails de l'itinéraire Porte de couverture vers le [GEOGRAPHIC_DATA] un lieu d…" at bounding box center [346, 235] width 495 height 390
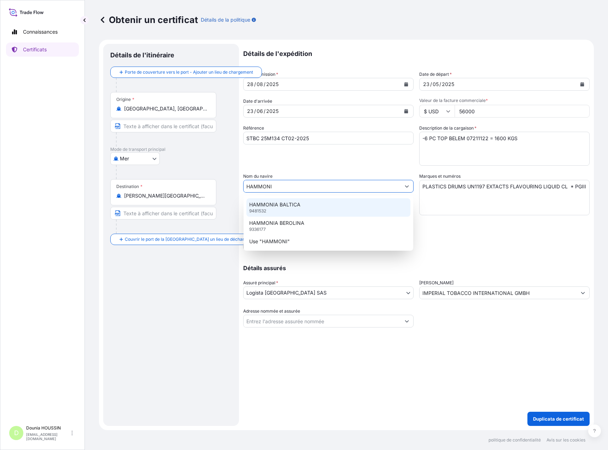
click at [301, 208] on div "HAMMONIA BALTICA 9481532" at bounding box center [329, 207] width 164 height 18
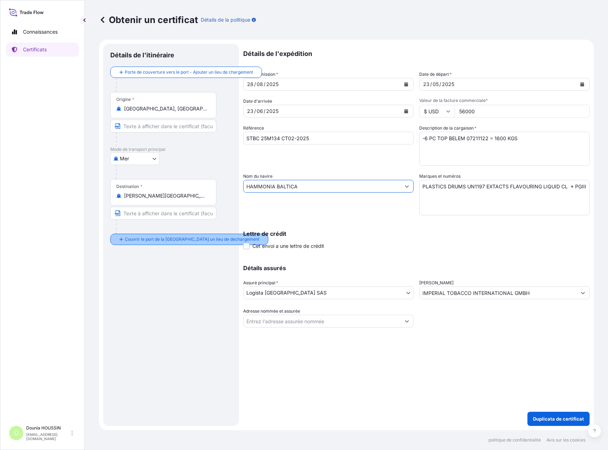
type input "HAMMONIA BALTICA"
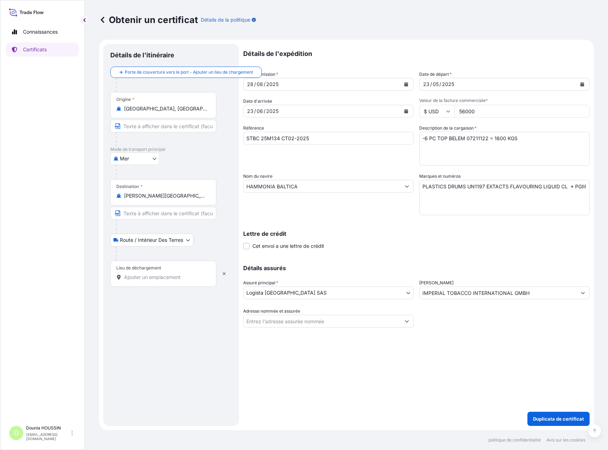
click at [349, 353] on div "Détails de l'expédition Date d'émission * [DATE] Date de départ * [DATE] Date d…" at bounding box center [416, 235] width 347 height 382
click at [549, 416] on font "Duplicata de certificat" at bounding box center [558, 419] width 51 height 6
click at [168, 278] on input "Lieu de déchargement Veuillez sélectionner un lieu de livraison" at bounding box center [165, 276] width 83 height 7
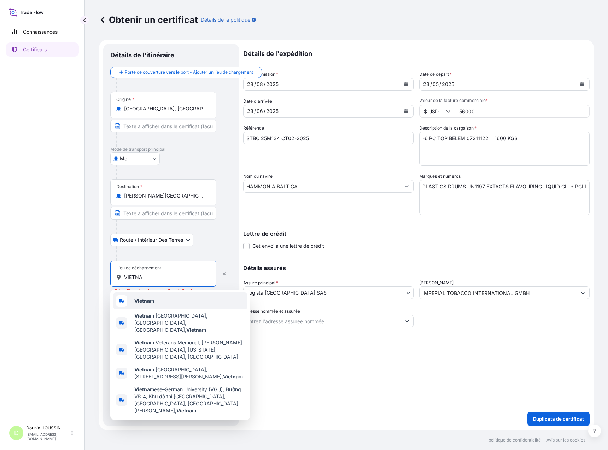
click at [149, 300] on b "Vietna" at bounding box center [142, 300] width 16 height 6
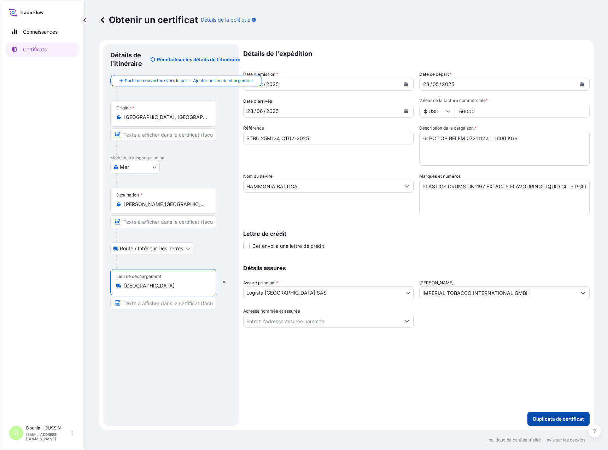
type input "[GEOGRAPHIC_DATA]"
click at [564, 418] on font "Duplicata de certificat" at bounding box center [558, 419] width 51 height 6
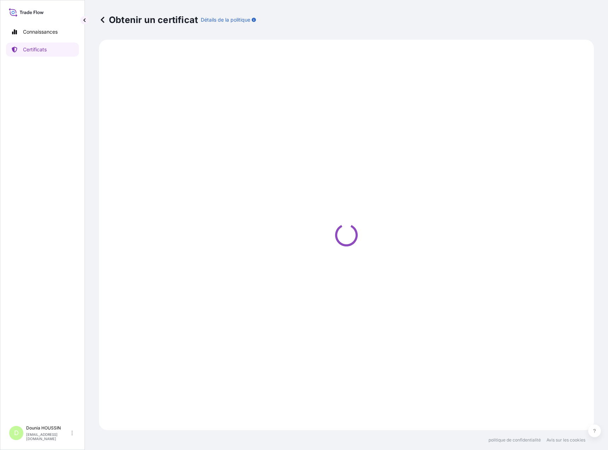
select select "Sea"
select select "Road / [GEOGRAPHIC_DATA]"
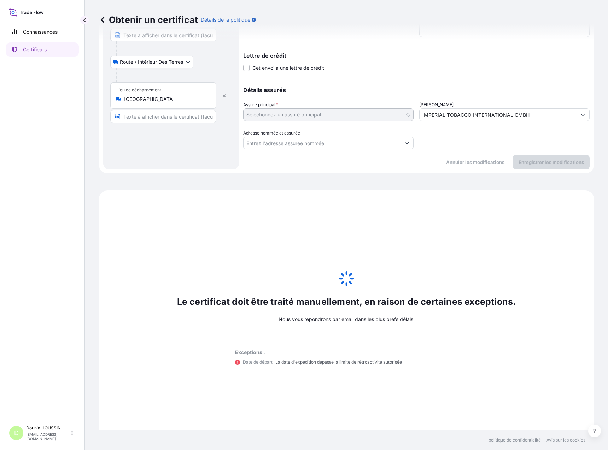
scroll to position [193, 0]
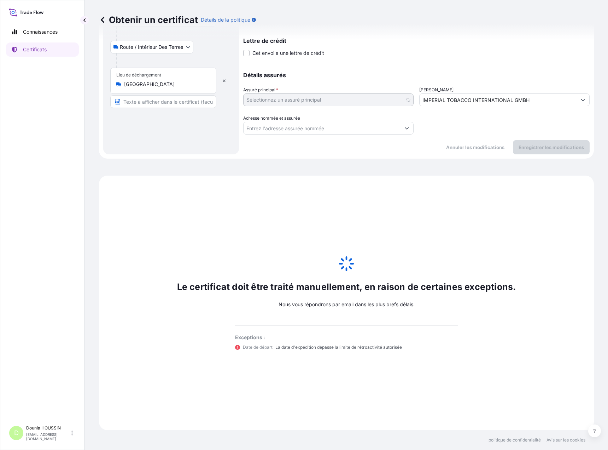
select select "31699"
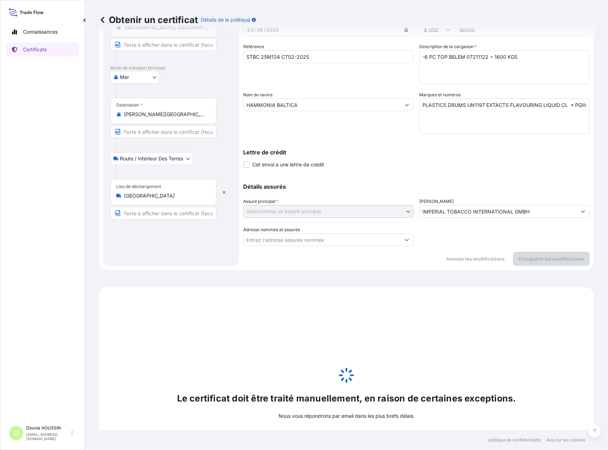
scroll to position [0, 0]
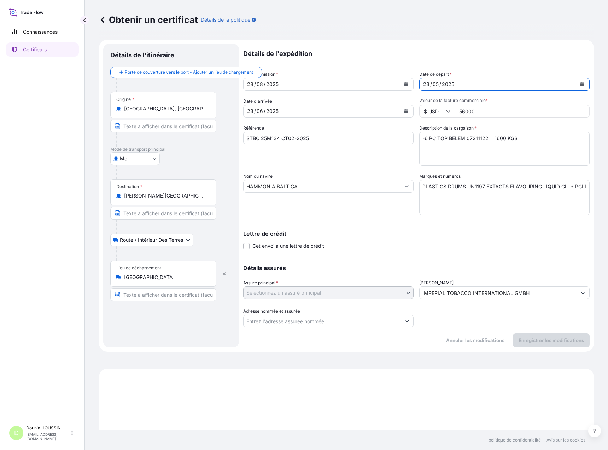
click at [579, 85] on button "Calendrier" at bounding box center [582, 84] width 11 height 11
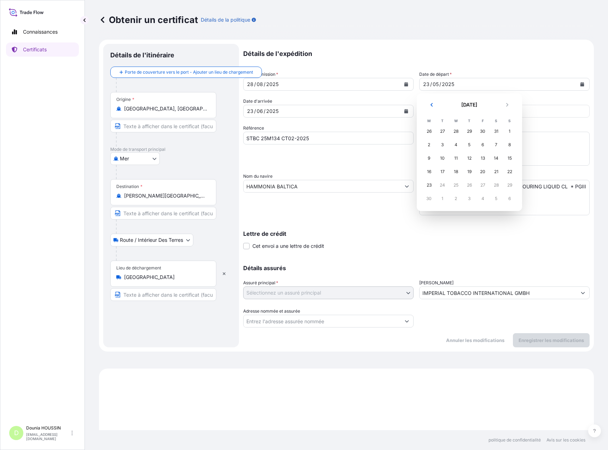
click at [432, 198] on div "30" at bounding box center [429, 198] width 13 height 13
click at [433, 105] on icon "Précédent" at bounding box center [432, 105] width 4 height 4
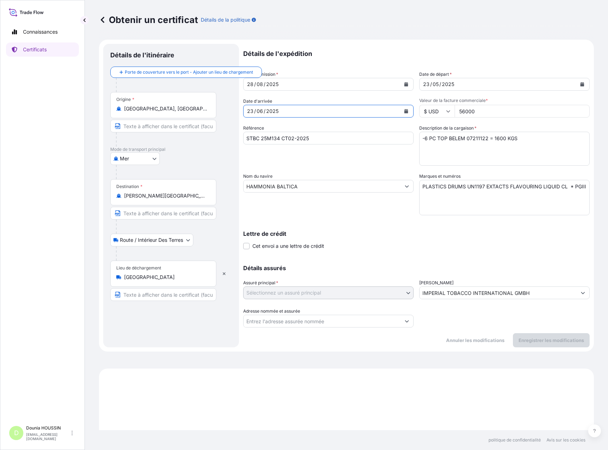
click at [405, 111] on icon "Calendrier" at bounding box center [407, 111] width 4 height 4
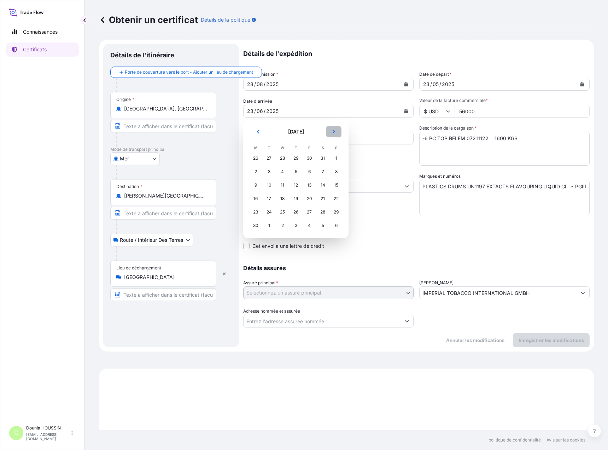
click at [336, 132] on icon "Suivant" at bounding box center [334, 131] width 4 height 4
click at [335, 130] on icon "Suivant" at bounding box center [334, 131] width 4 height 4
click at [282, 171] on div "8" at bounding box center [282, 171] width 13 height 13
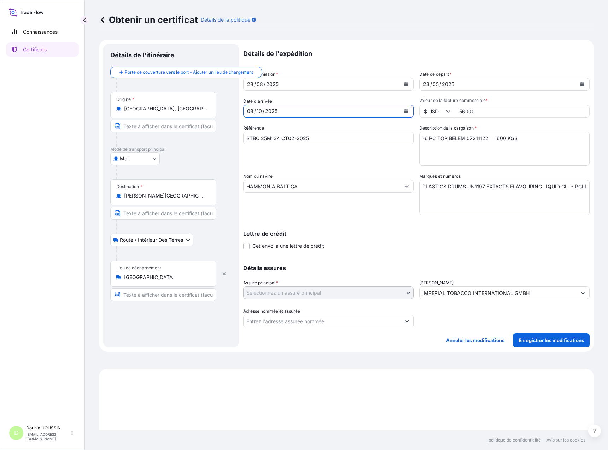
click at [459, 84] on div "[DATE]" at bounding box center [498, 84] width 157 height 13
click at [577, 82] on button "Calendrier" at bounding box center [582, 84] width 11 height 11
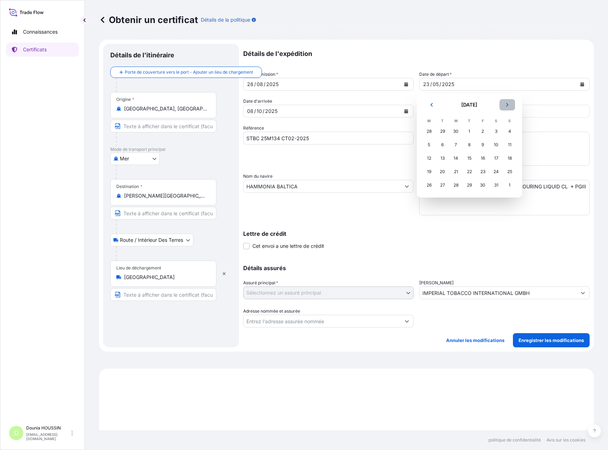
click at [505, 105] on icon "Suivant" at bounding box center [507, 105] width 4 height 4
click at [426, 105] on button "Précédent" at bounding box center [432, 104] width 16 height 11
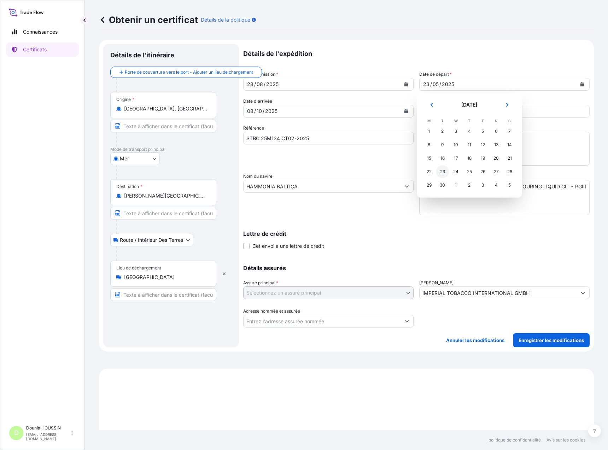
click at [443, 174] on div "23" at bounding box center [442, 171] width 13 height 13
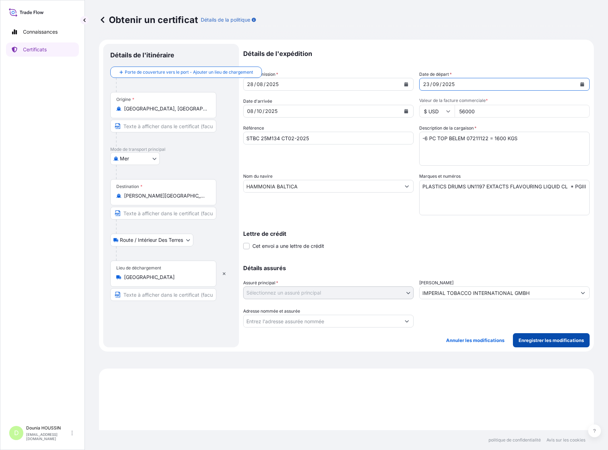
click at [563, 340] on font "Enregistrer les modifications" at bounding box center [551, 340] width 65 height 6
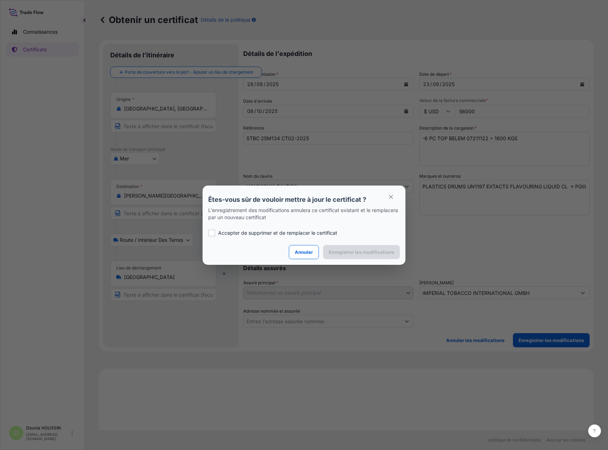
click at [212, 235] on div at bounding box center [211, 232] width 7 height 7
checkbox input "true"
click at [394, 200] on icon "button" at bounding box center [391, 196] width 6 height 6
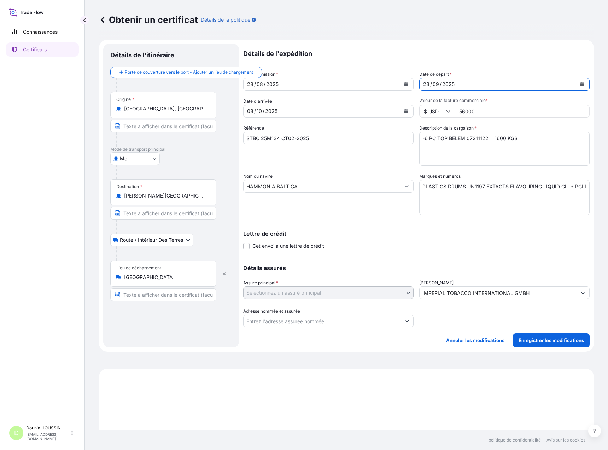
click at [581, 84] on icon "Calendrier" at bounding box center [583, 84] width 4 height 4
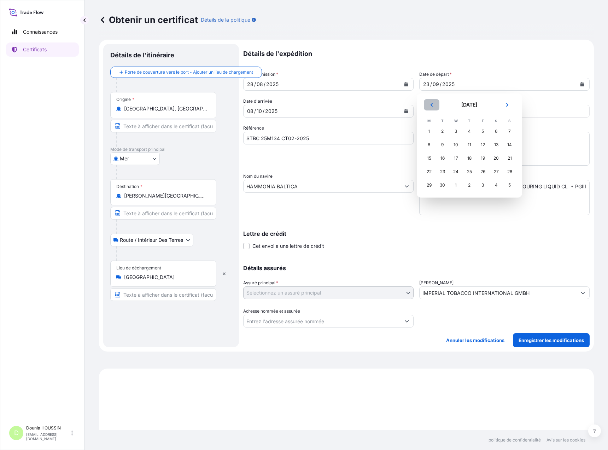
click at [433, 109] on button "Précédent" at bounding box center [432, 104] width 16 height 11
click at [497, 170] on div "23" at bounding box center [496, 171] width 13 height 13
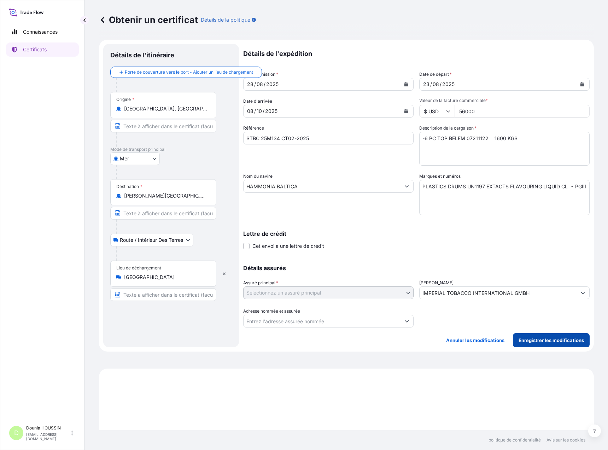
click at [567, 342] on font "Enregistrer les modifications" at bounding box center [551, 340] width 65 height 6
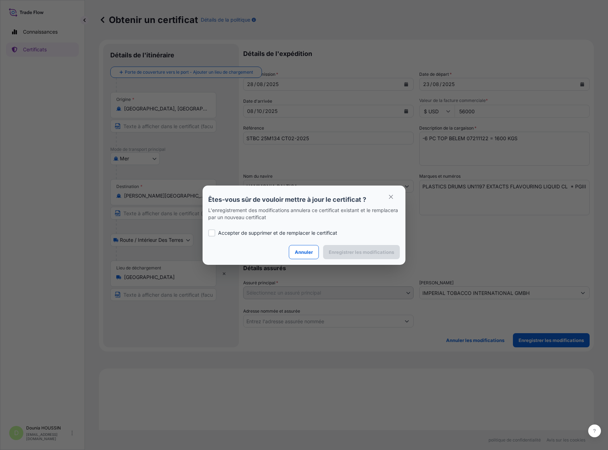
click at [209, 237] on div "Accepter de supprimer et de remplacer le certificat" at bounding box center [304, 233] width 192 height 24
click at [211, 233] on div at bounding box center [211, 232] width 7 height 7
checkbox input "true"
click at [357, 254] on font "Enregistrer les modifications" at bounding box center [361, 252] width 65 height 6
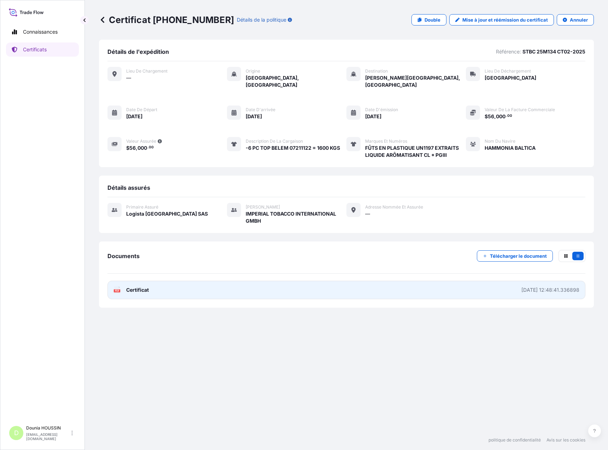
click at [143, 287] on font "Certificat" at bounding box center [137, 290] width 23 height 6
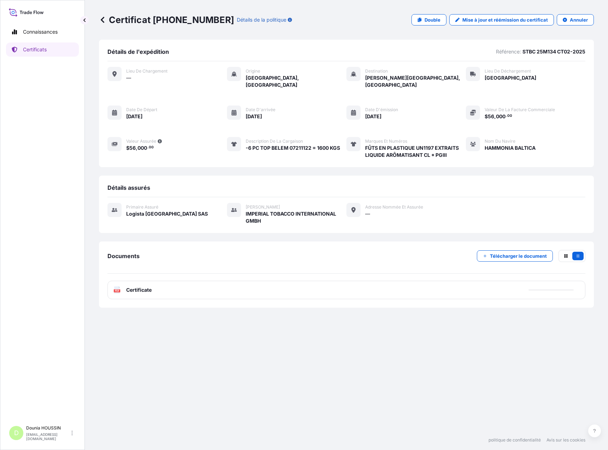
click at [443, 363] on div "Détails de l'expédition Référence: STBC 25M134 CT02-2025 Lieu de chargement — O…" at bounding box center [346, 235] width 495 height 390
